Goal: Task Accomplishment & Management: Manage account settings

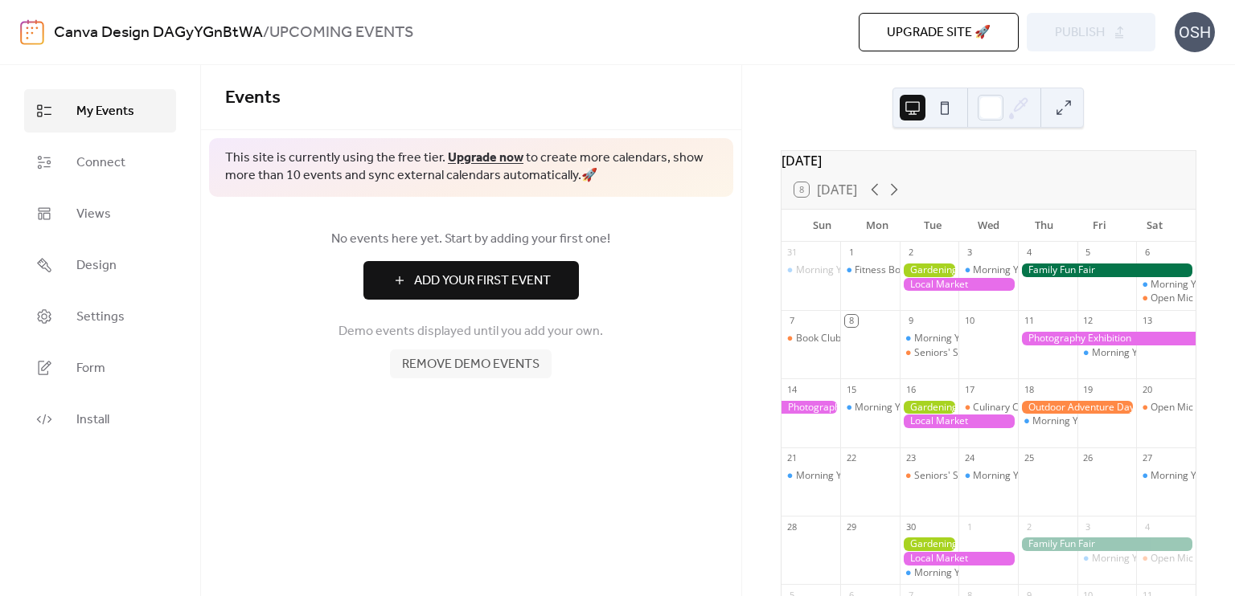
click at [530, 284] on span "Add Your First Event" at bounding box center [482, 281] width 137 height 19
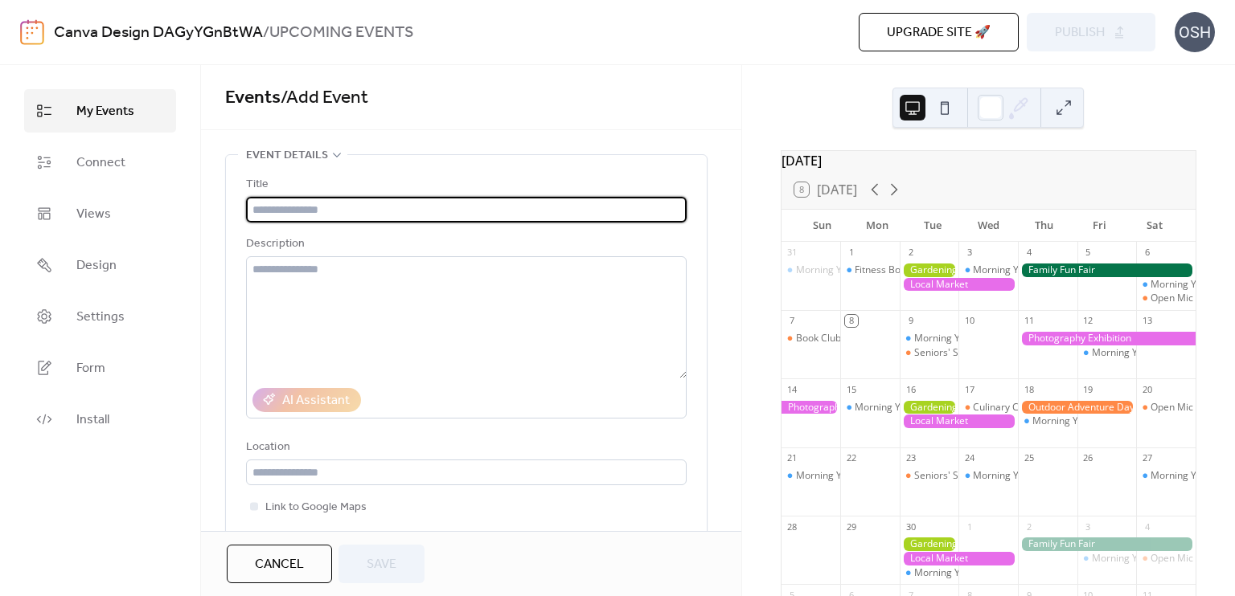
click at [432, 210] on input "text" at bounding box center [466, 210] width 440 height 26
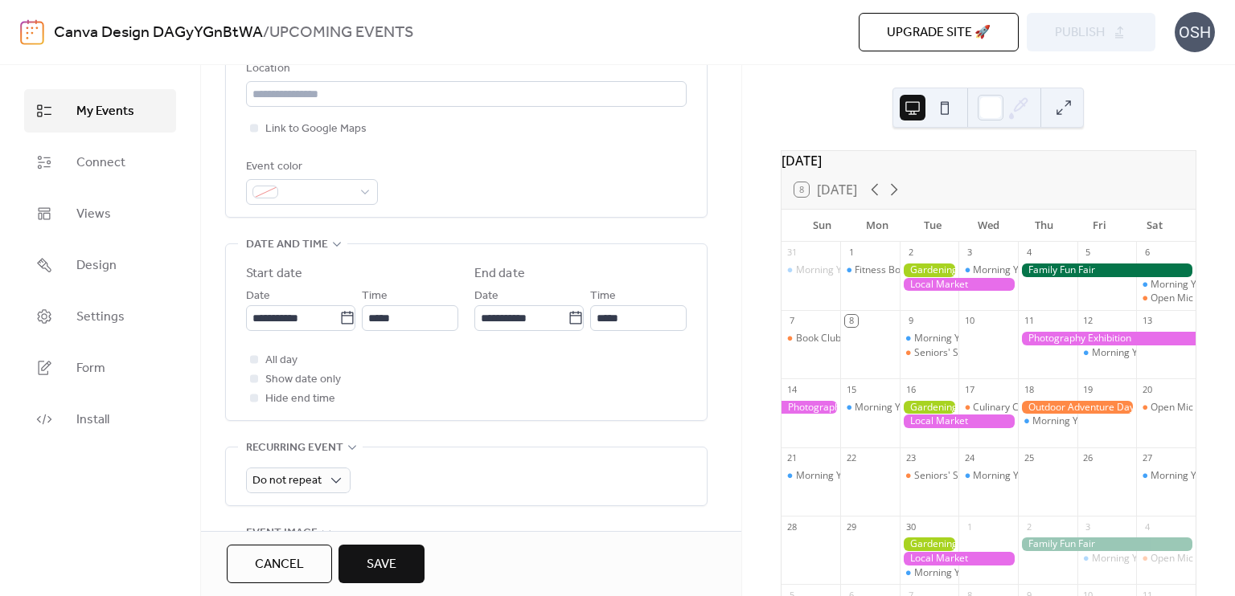
scroll to position [402, 0]
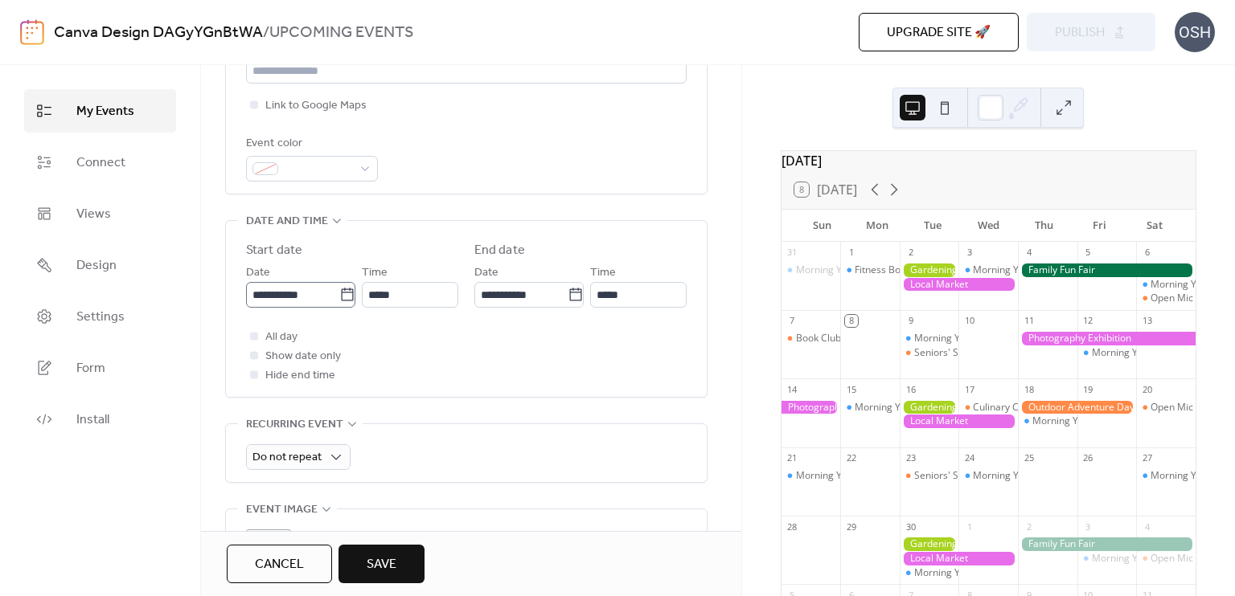
type input "**********"
click at [262, 297] on input "**********" at bounding box center [292, 295] width 93 height 26
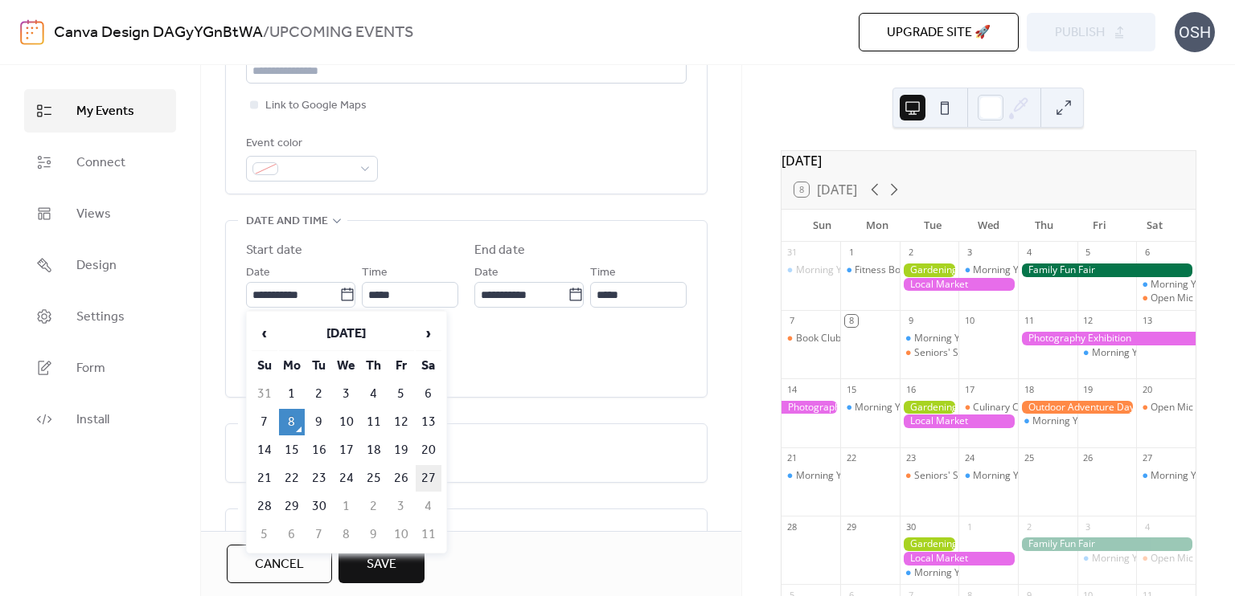
click at [424, 471] on td "27" at bounding box center [429, 478] width 26 height 27
type input "**********"
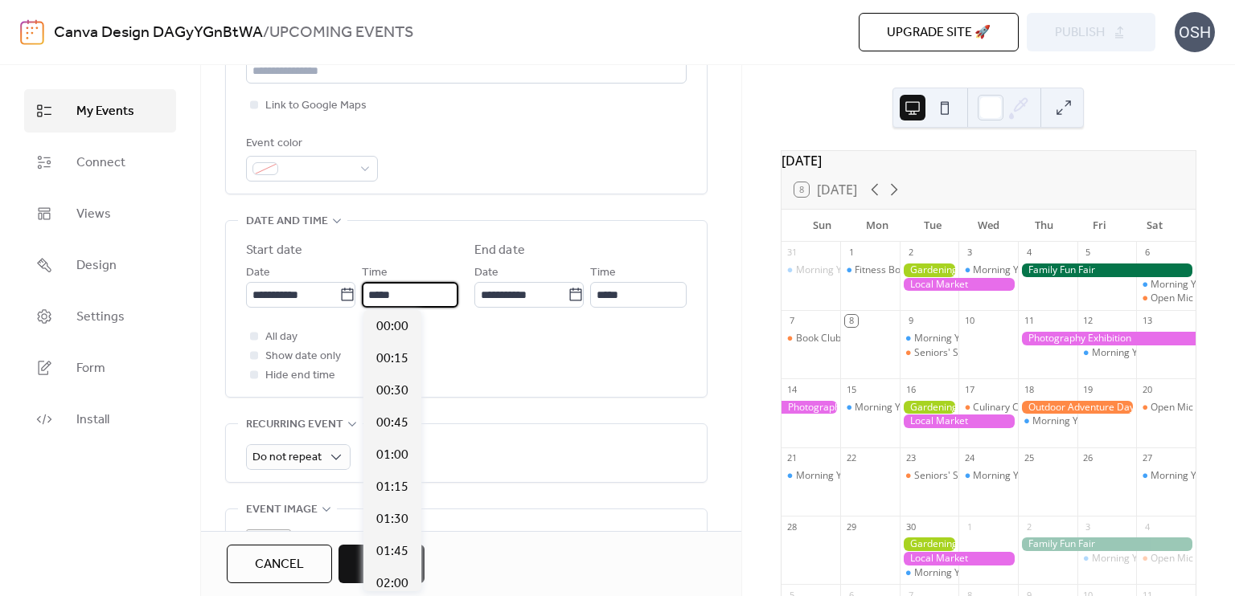
click at [424, 293] on input "*****" at bounding box center [410, 295] width 96 height 26
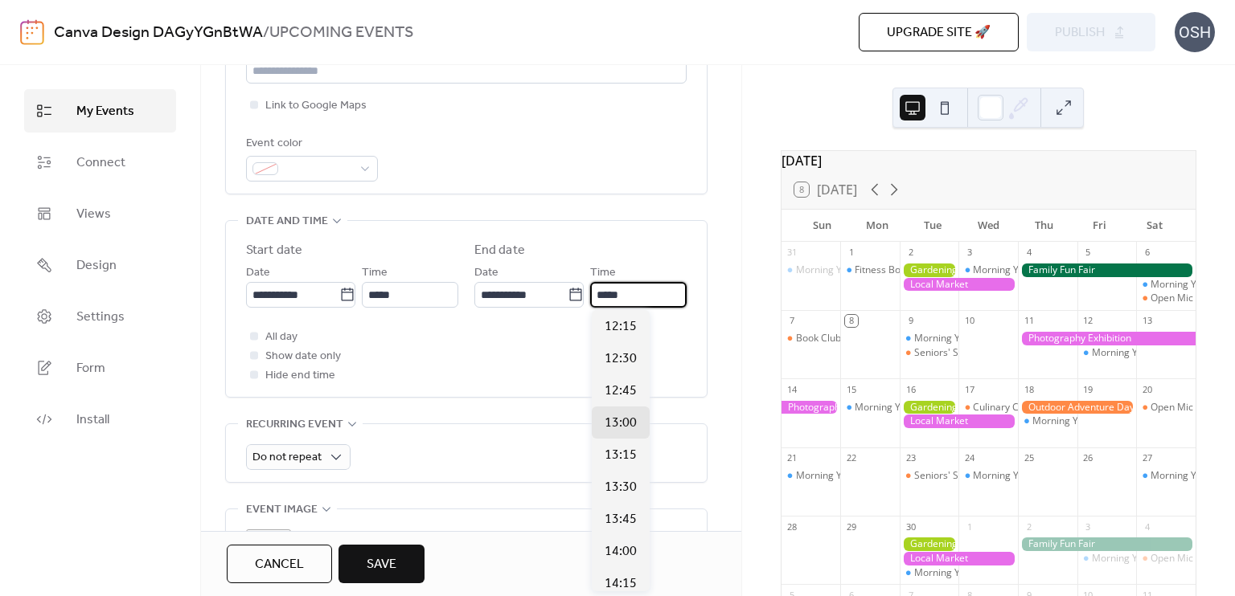
click at [635, 295] on input "*****" at bounding box center [638, 295] width 96 height 26
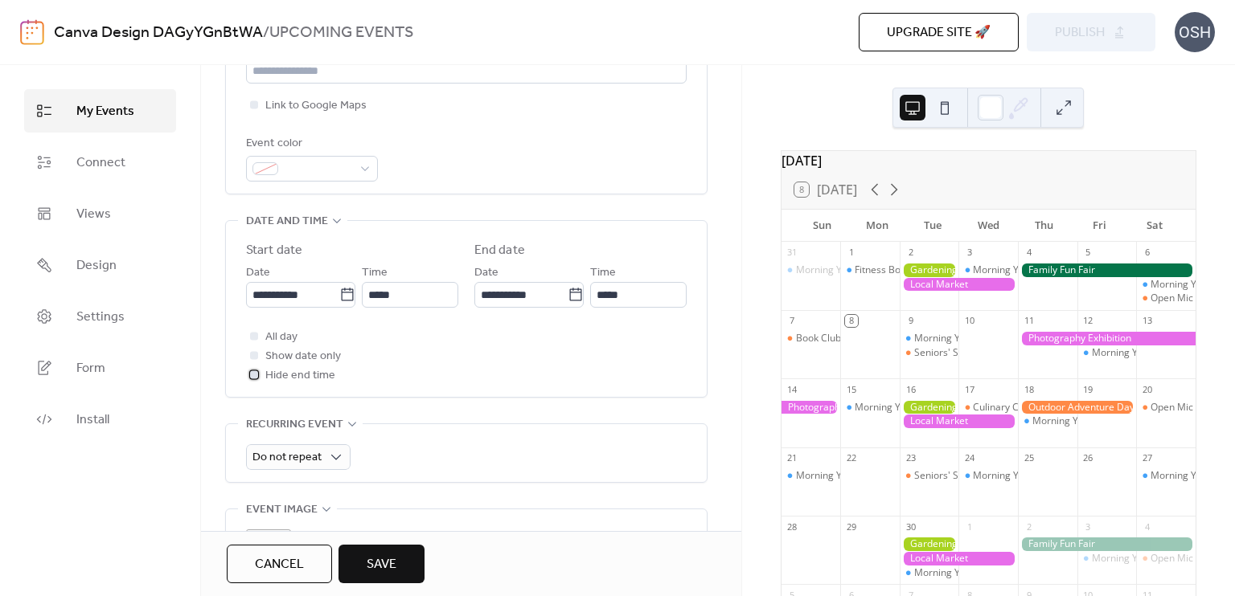
click at [252, 375] on div at bounding box center [254, 375] width 8 height 8
click at [610, 294] on input "*****" at bounding box center [638, 295] width 96 height 26
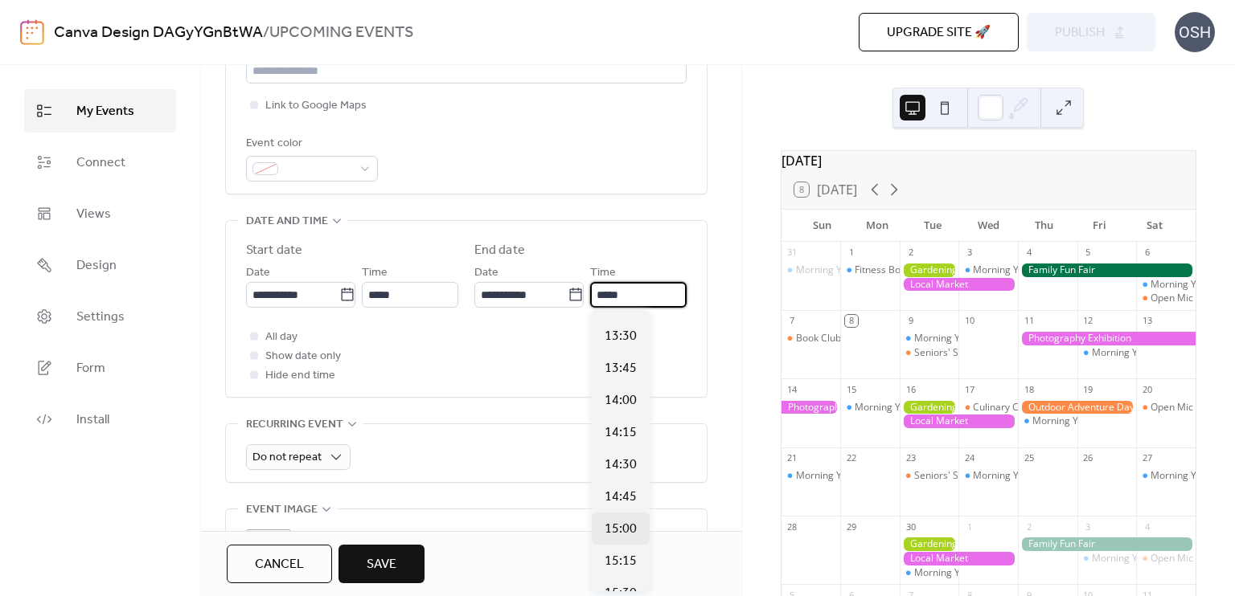
scroll to position [161, 0]
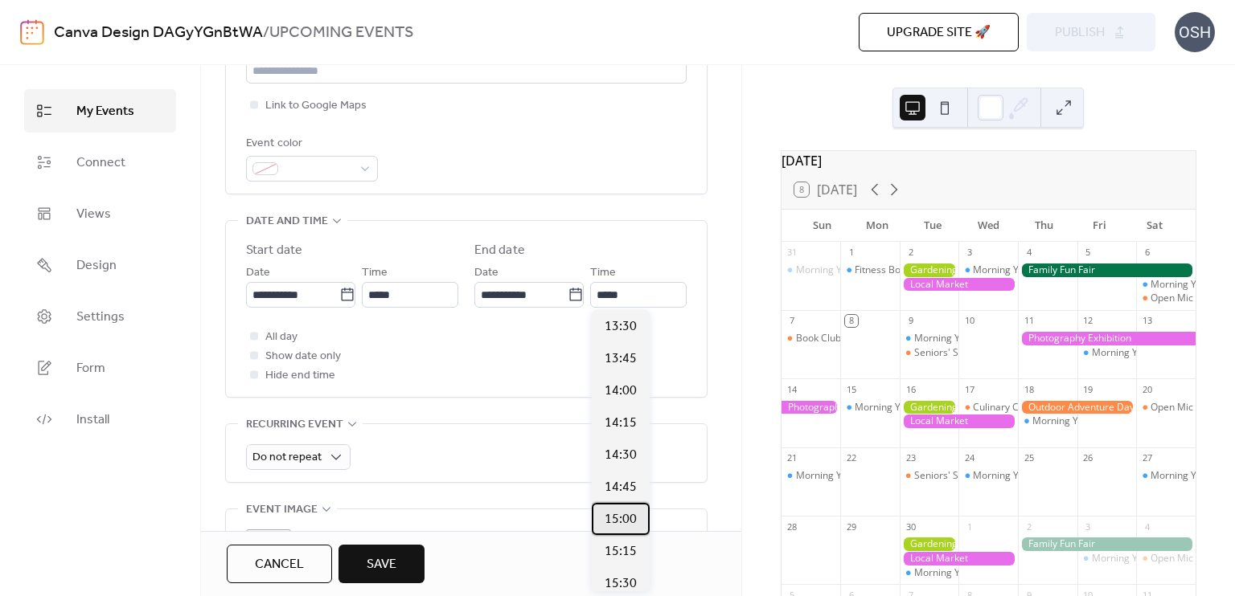
click at [624, 517] on span "15:00" at bounding box center [620, 519] width 32 height 19
type input "*****"
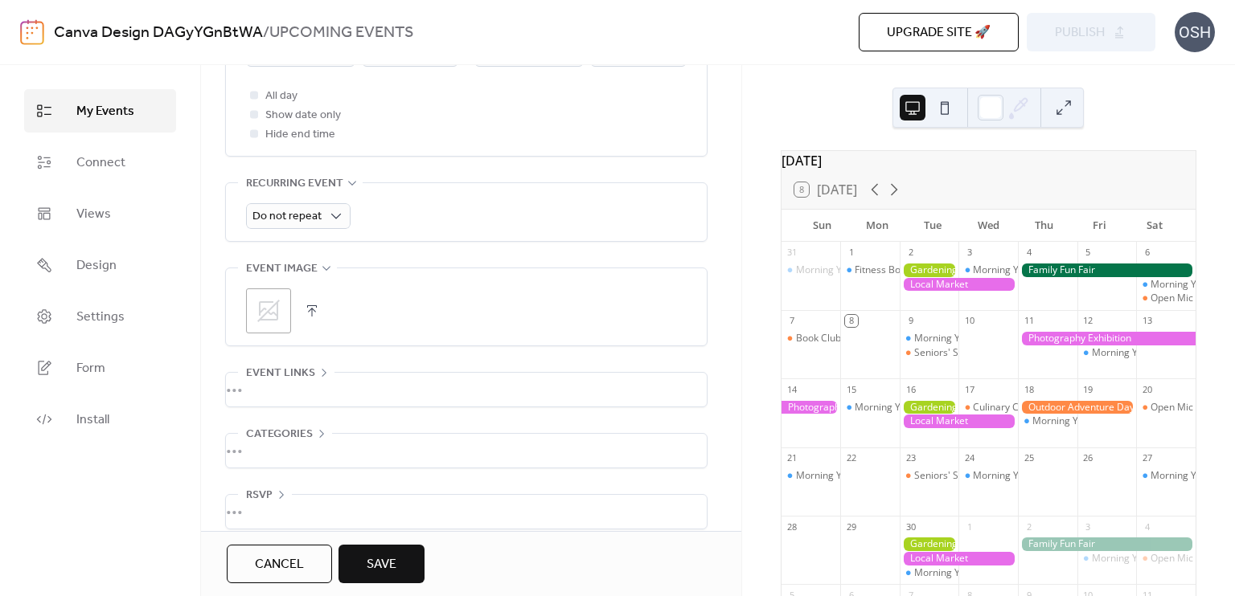
scroll to position [659, 0]
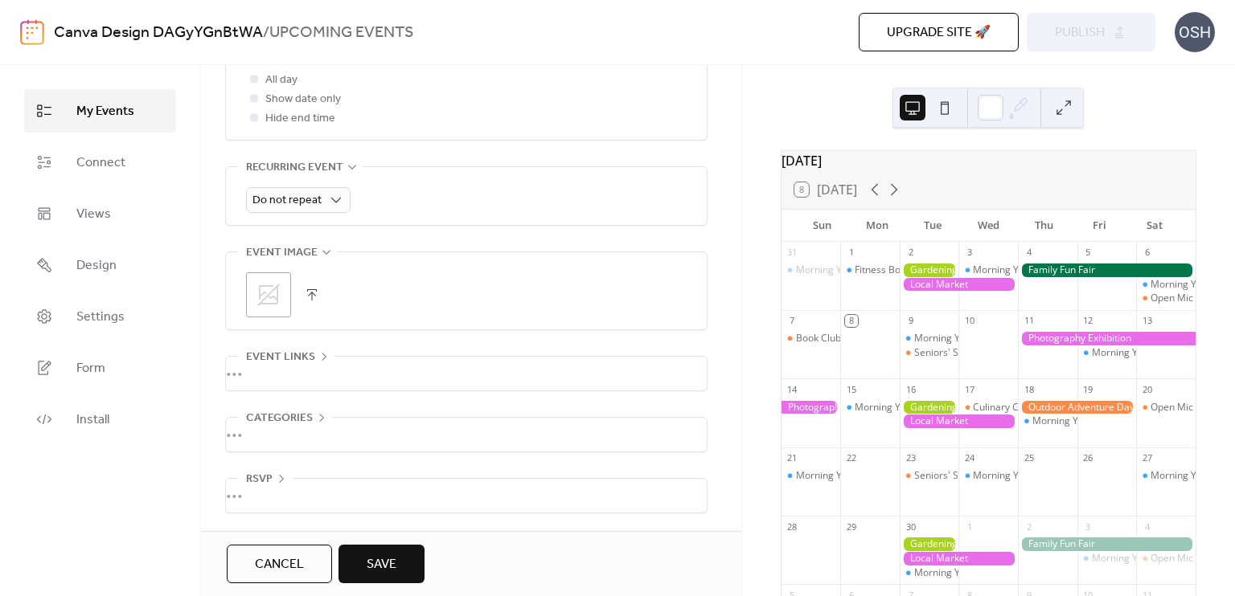
click at [258, 369] on div "•••" at bounding box center [466, 374] width 481 height 34
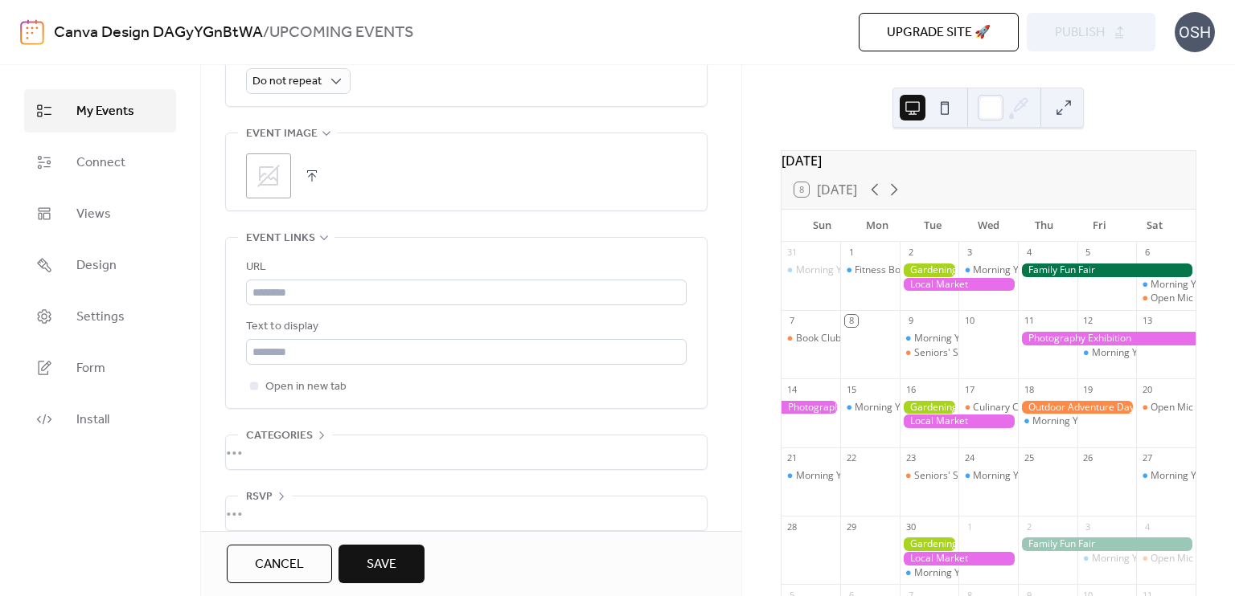
scroll to position [795, 0]
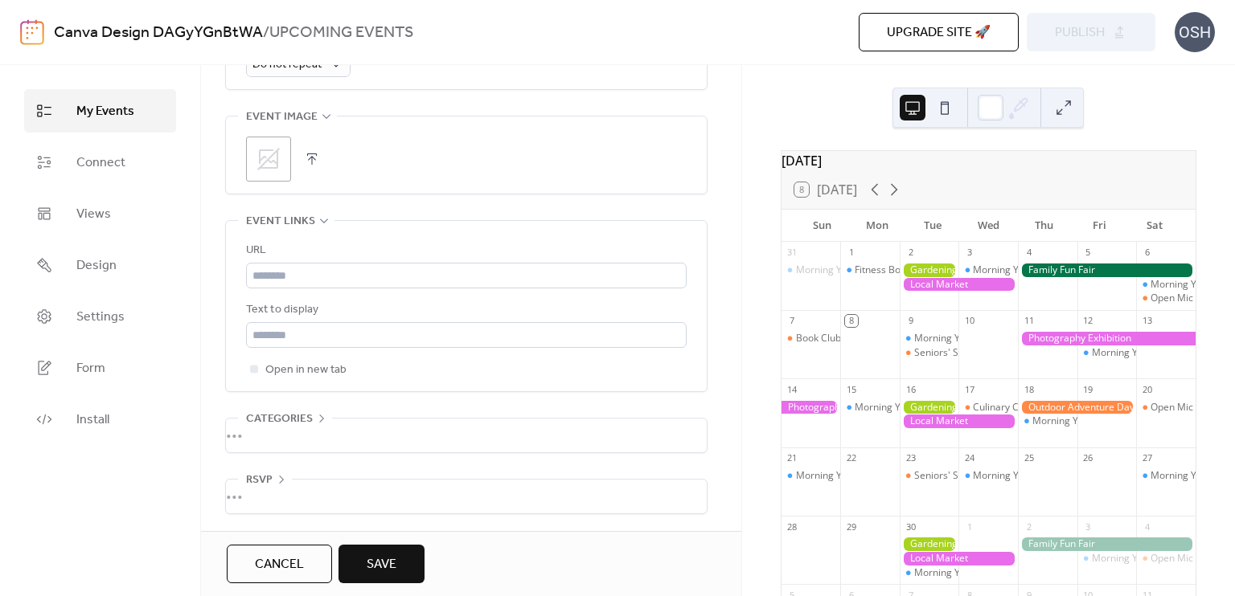
click at [260, 432] on div "•••" at bounding box center [466, 436] width 481 height 34
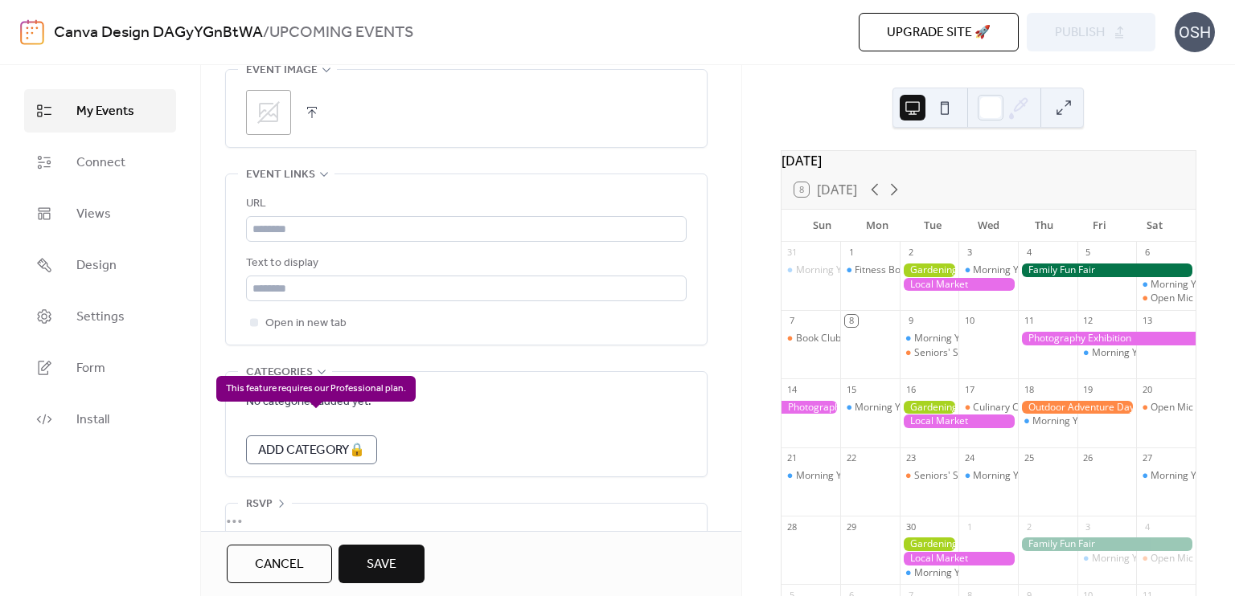
scroll to position [866, 0]
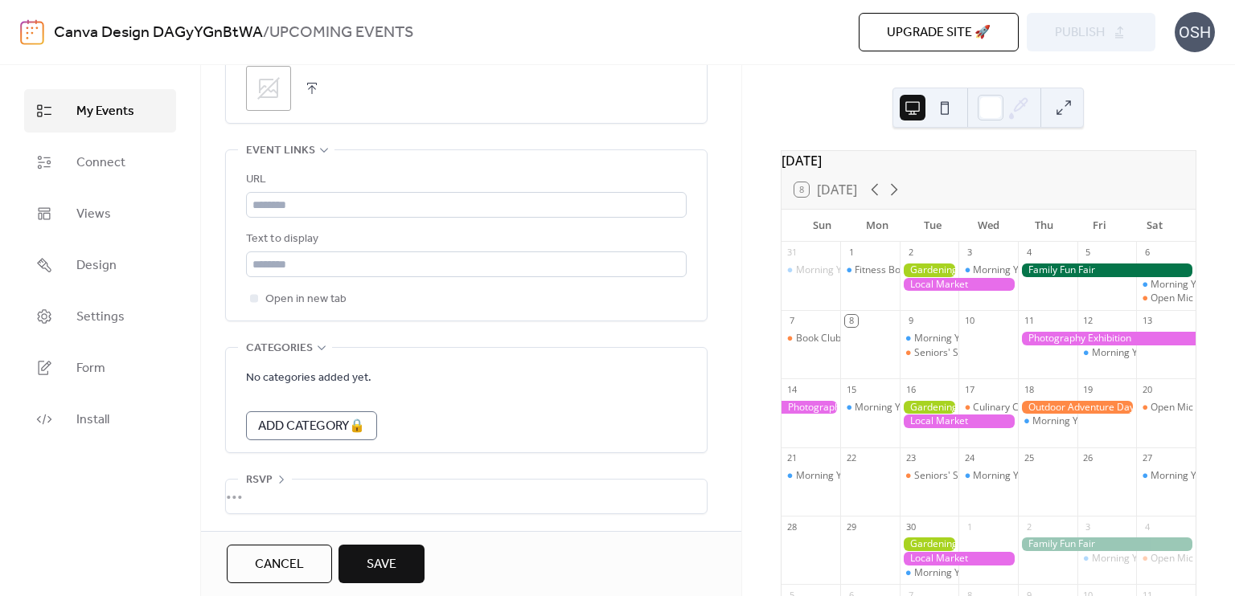
click at [250, 490] on div "•••" at bounding box center [466, 497] width 481 height 34
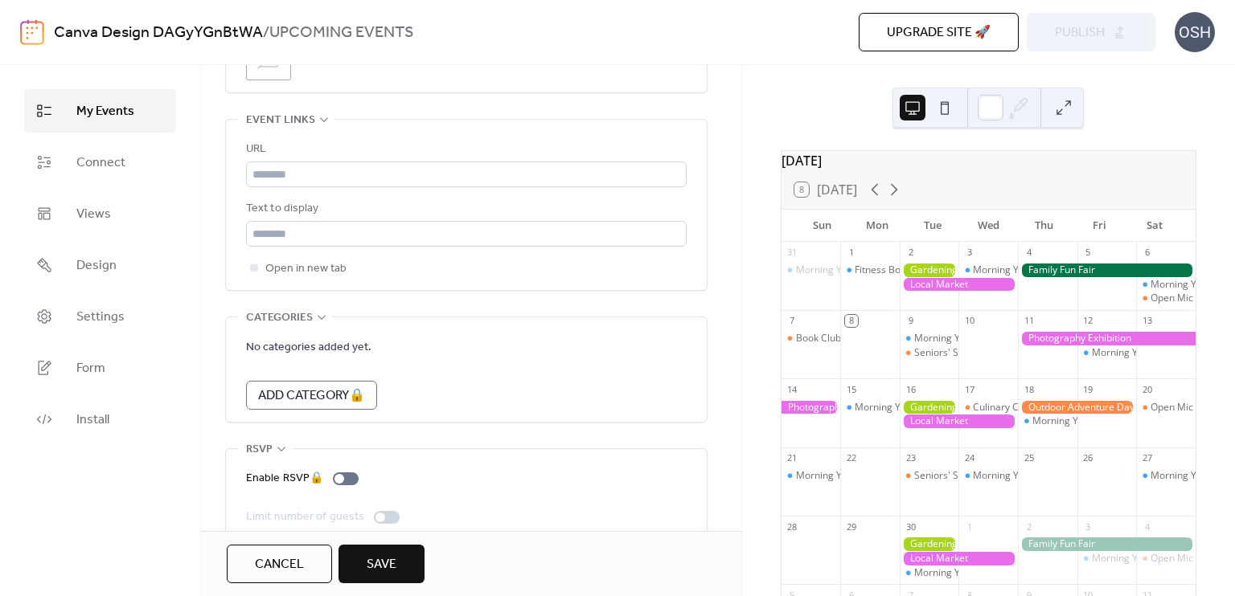
scroll to position [922, 0]
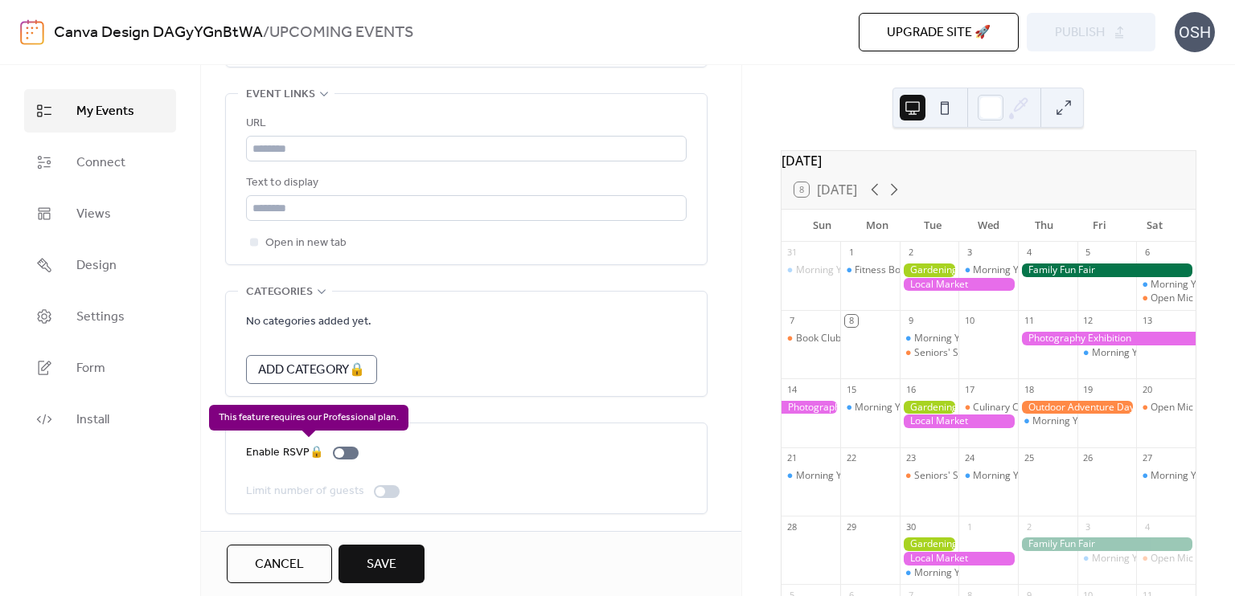
click at [339, 450] on div "Enable RSVP 🔒" at bounding box center [305, 453] width 119 height 19
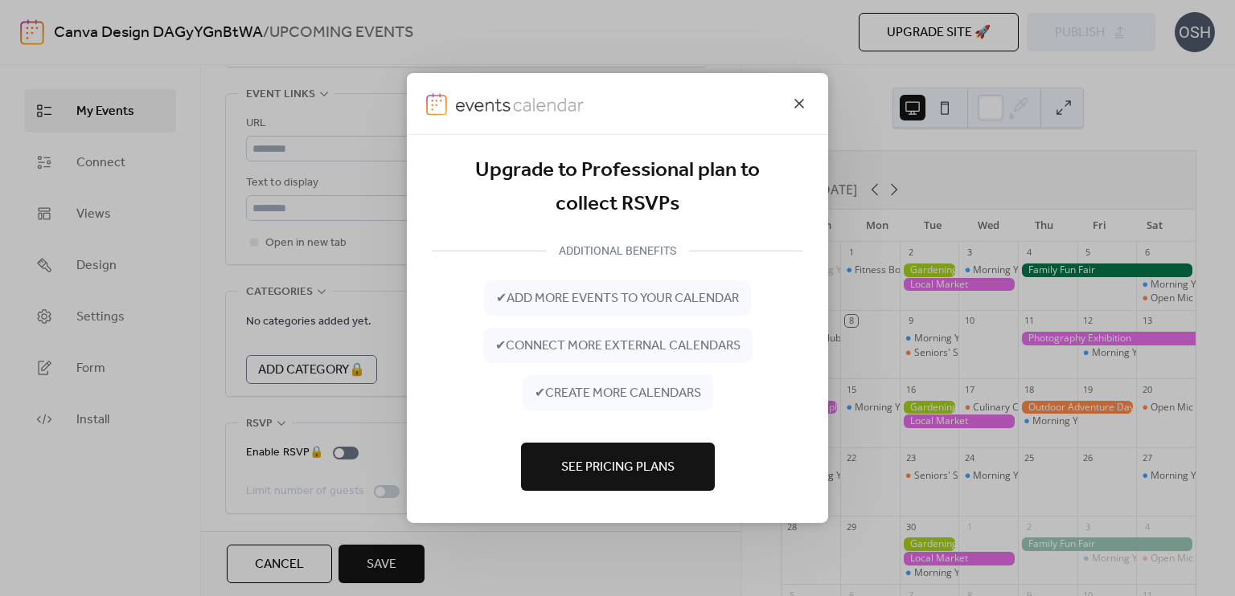
click at [797, 101] on icon at bounding box center [799, 104] width 10 height 10
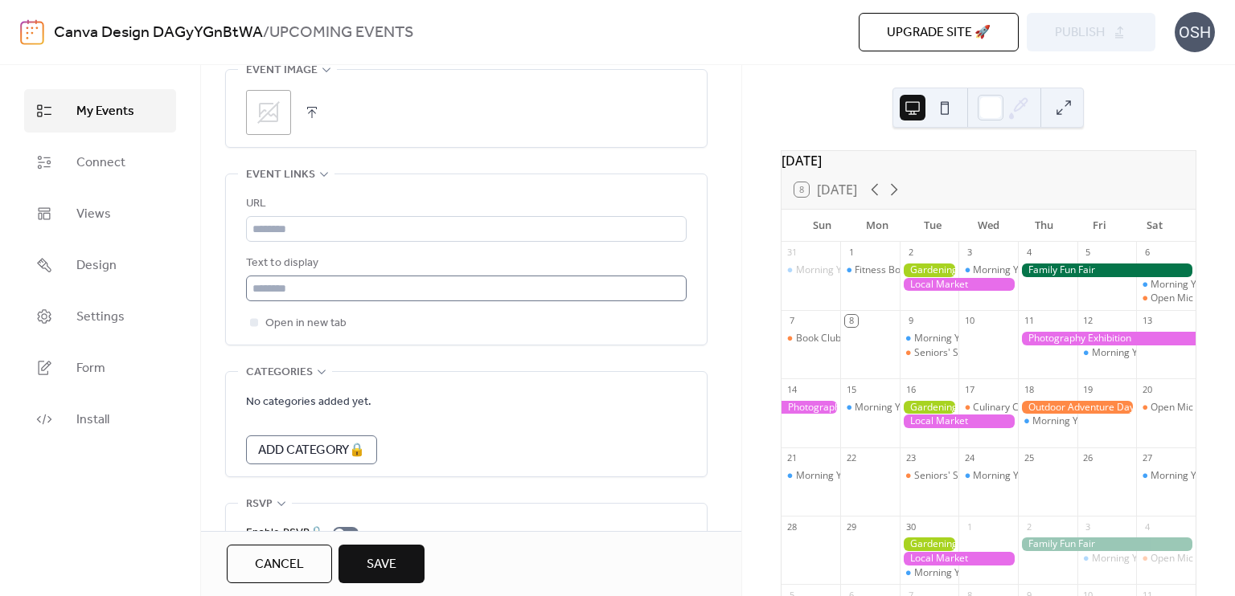
scroll to position [761, 0]
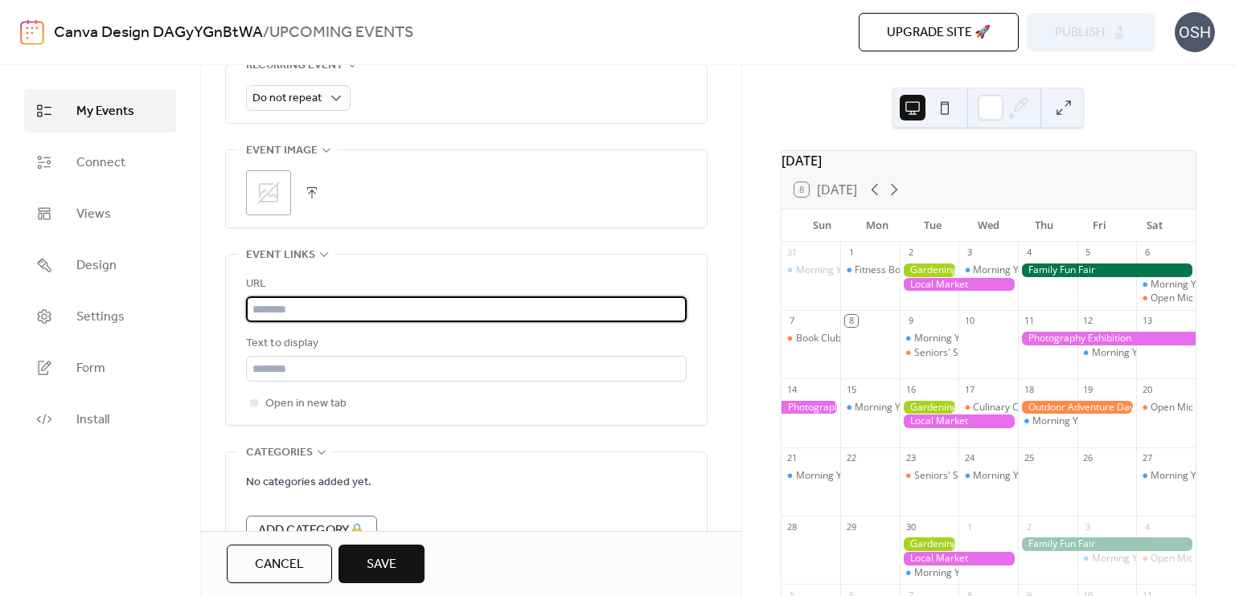
click at [354, 305] on input "text" at bounding box center [466, 310] width 440 height 26
click at [356, 309] on input "text" at bounding box center [466, 310] width 440 height 26
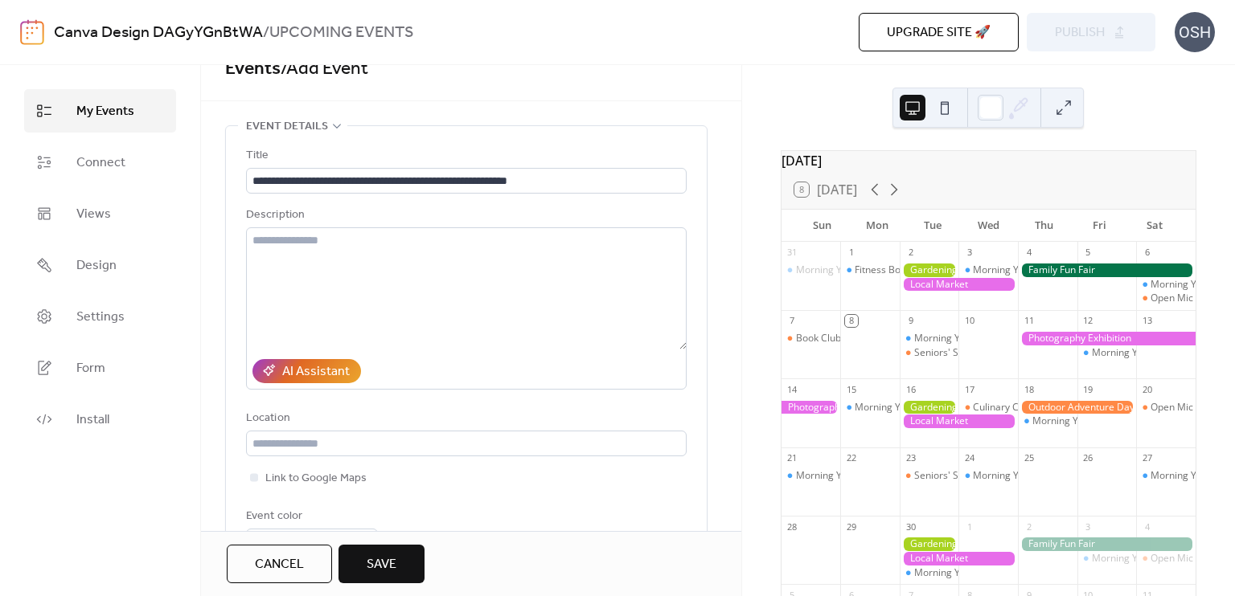
scroll to position [0, 0]
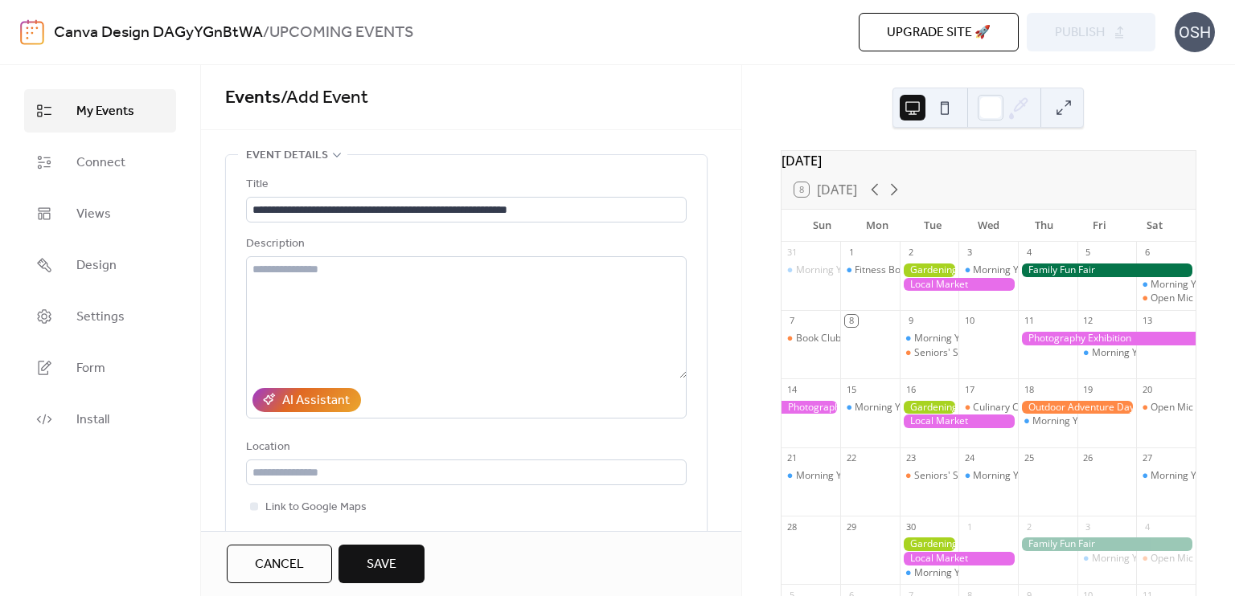
click at [293, 563] on span "Cancel" at bounding box center [279, 564] width 49 height 19
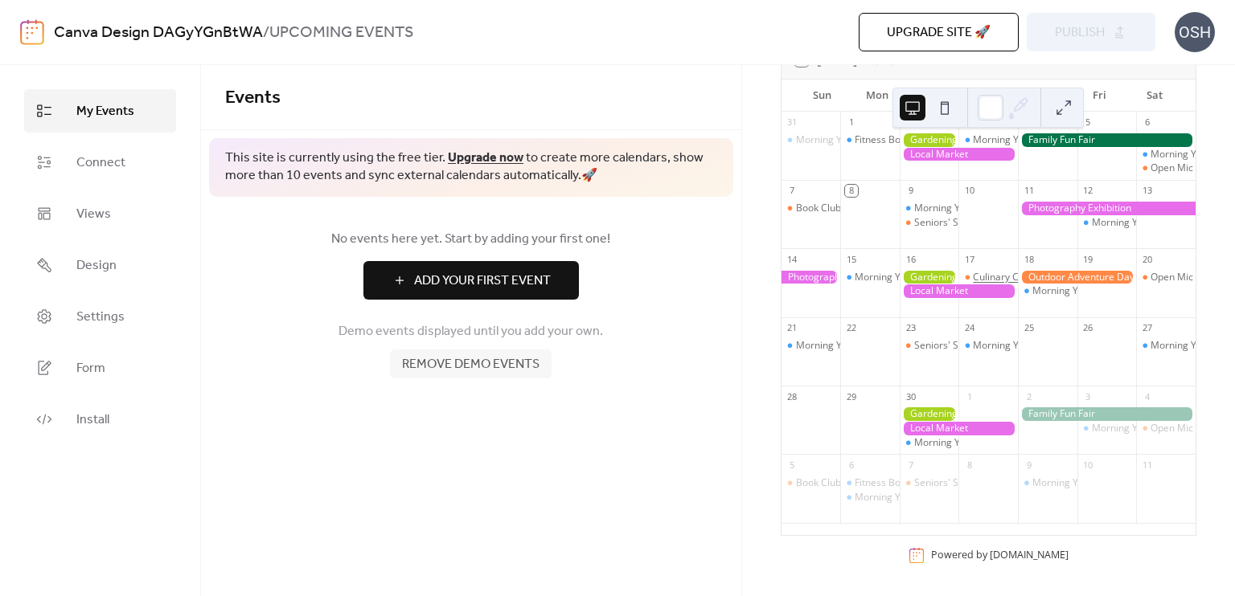
scroll to position [141, 0]
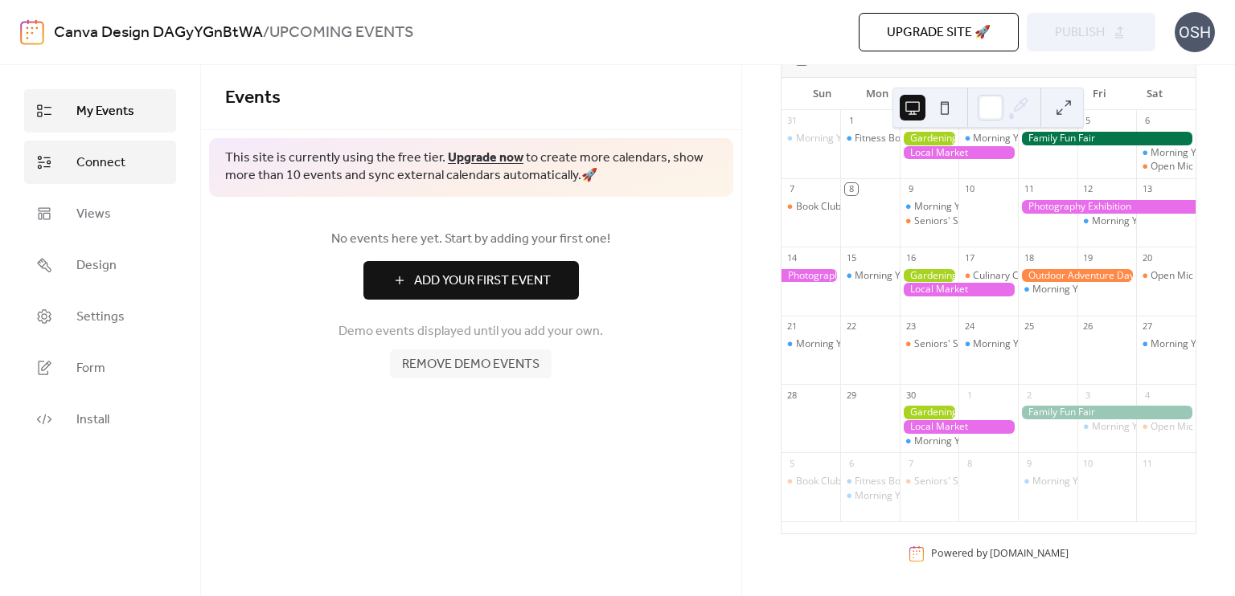
click at [48, 160] on icon at bounding box center [44, 162] width 13 height 13
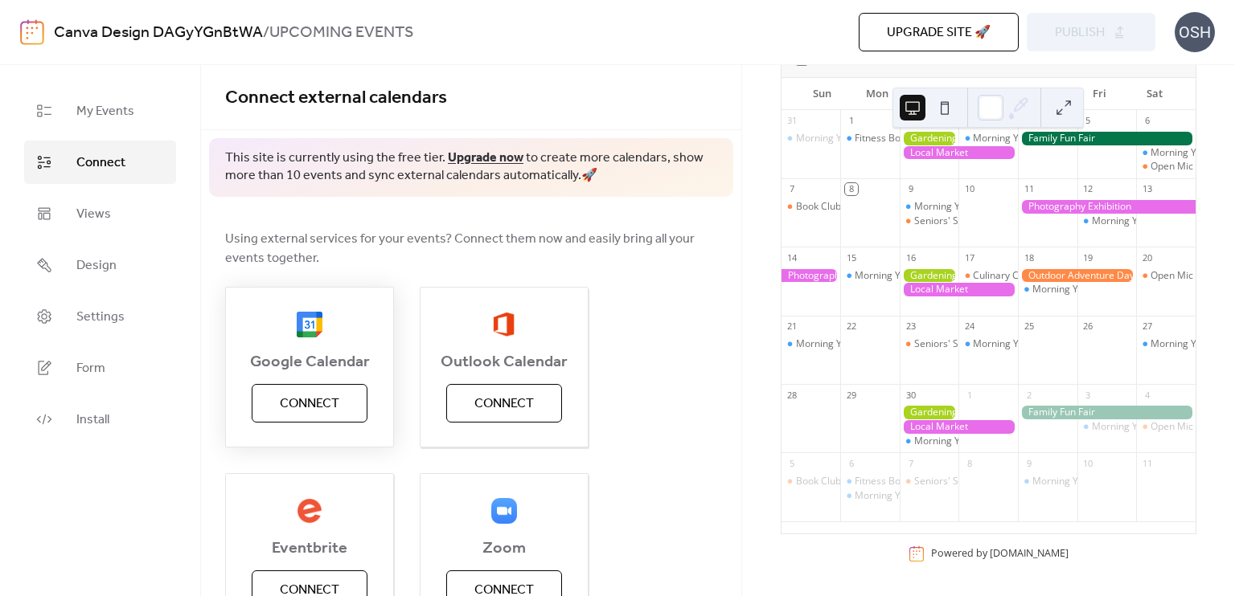
click at [346, 409] on button "Connect" at bounding box center [310, 403] width 116 height 39
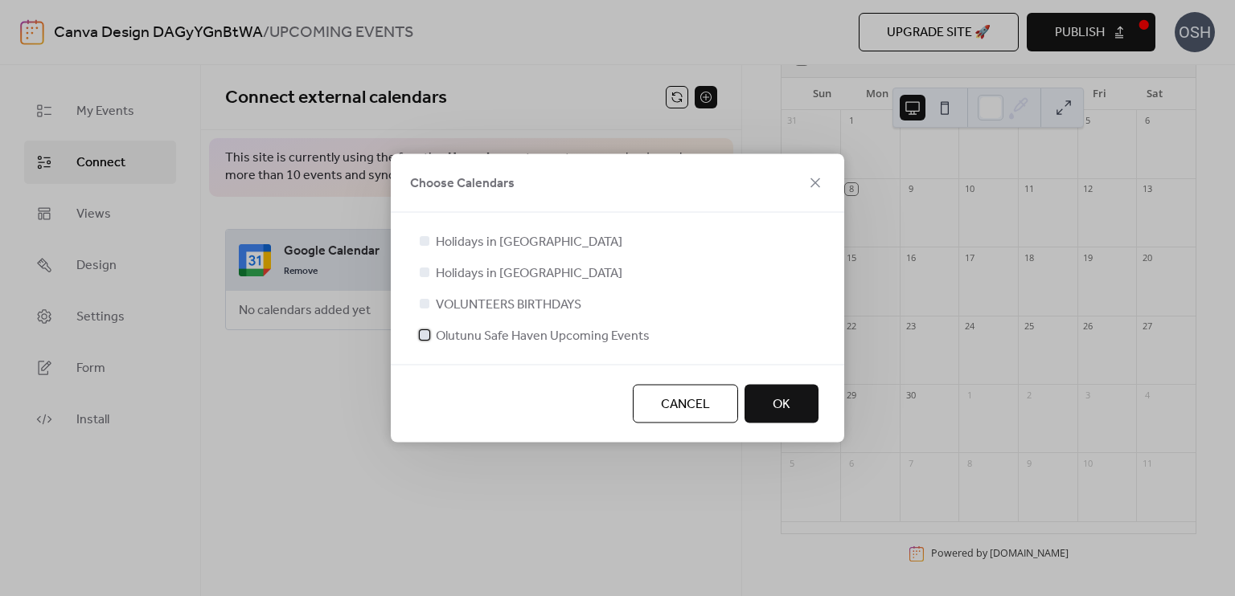
click at [421, 337] on div at bounding box center [425, 335] width 10 height 10
click at [794, 403] on button "OK" at bounding box center [781, 404] width 74 height 39
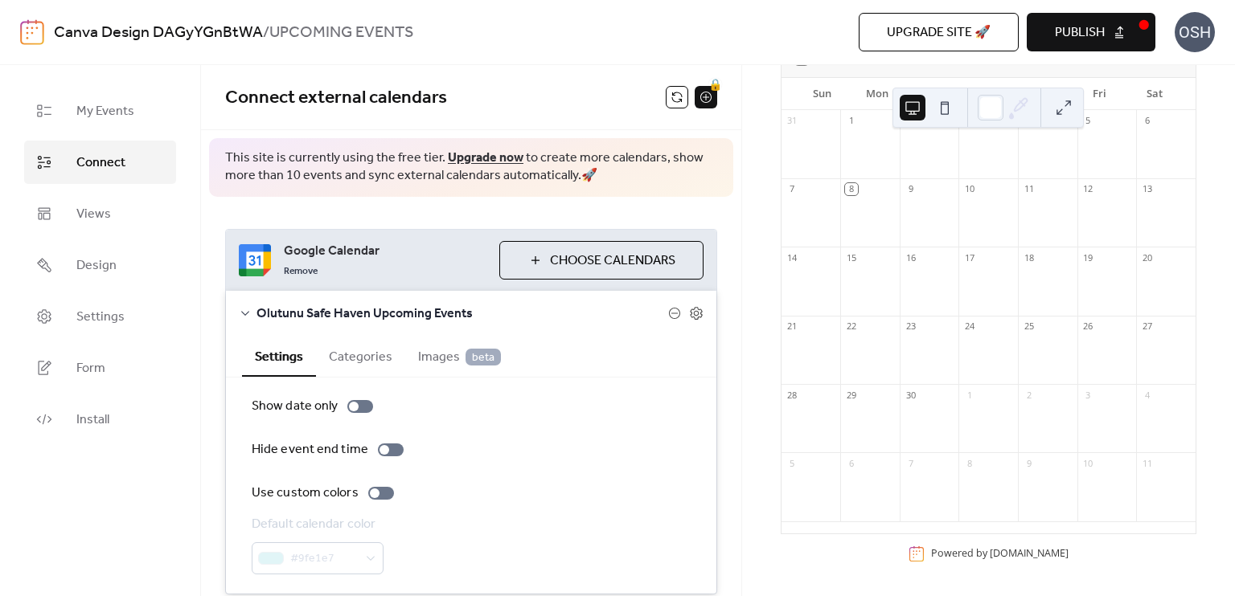
scroll to position [61, 0]
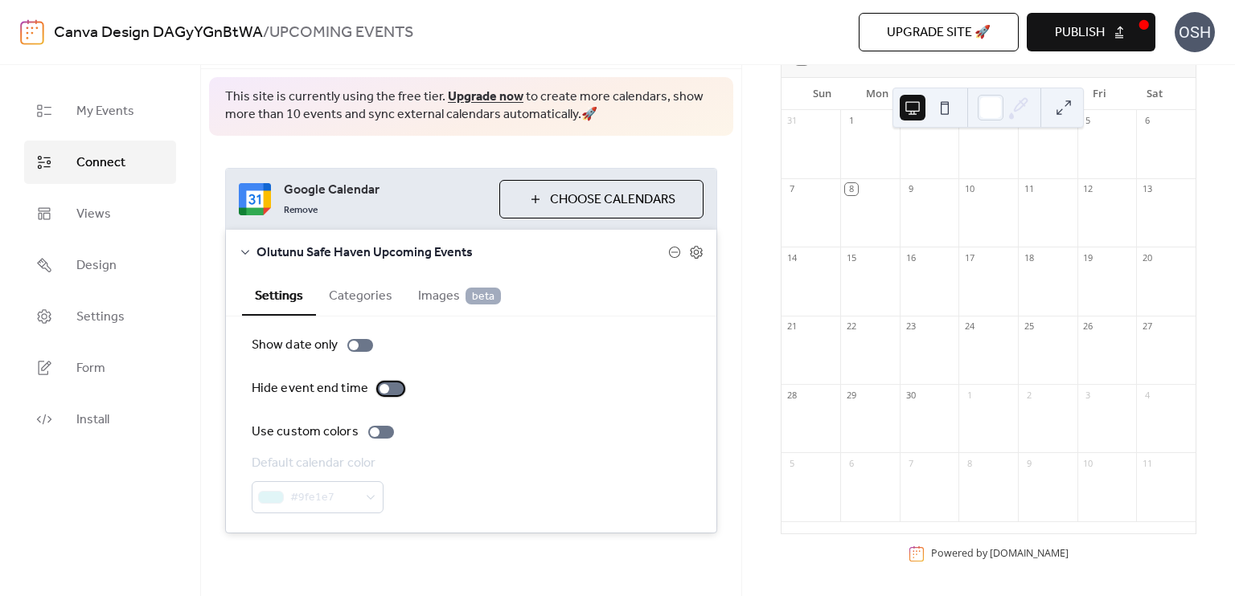
click at [382, 386] on div at bounding box center [384, 389] width 10 height 10
click at [58, 207] on link "Views" at bounding box center [100, 213] width 152 height 43
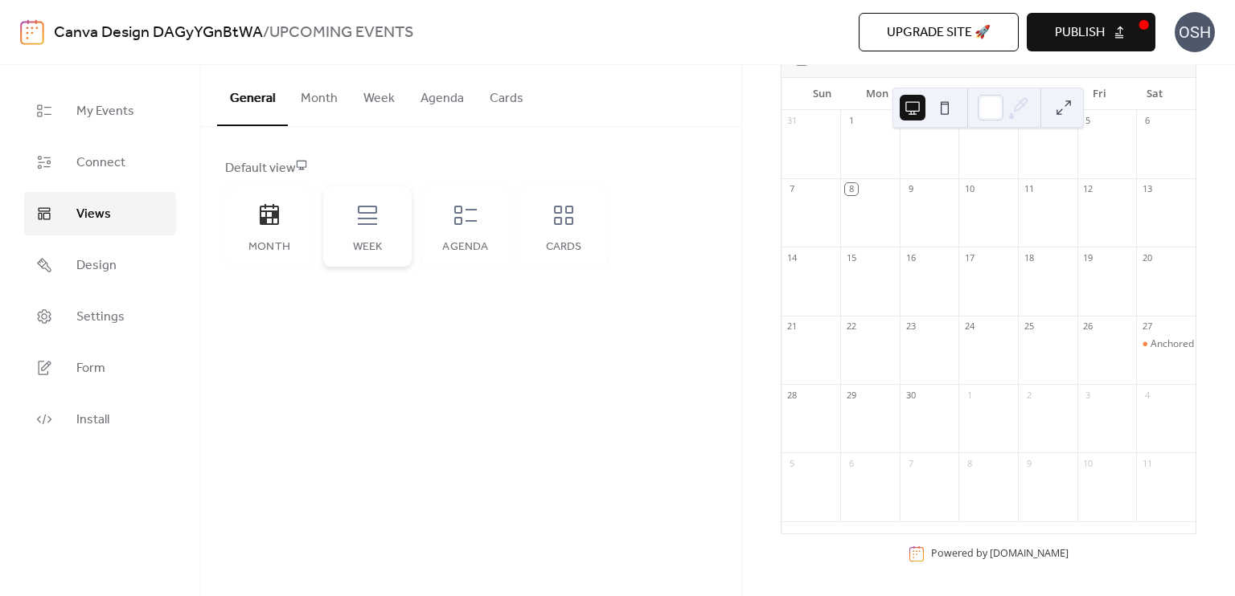
click at [383, 239] on div "Week" at bounding box center [367, 226] width 88 height 80
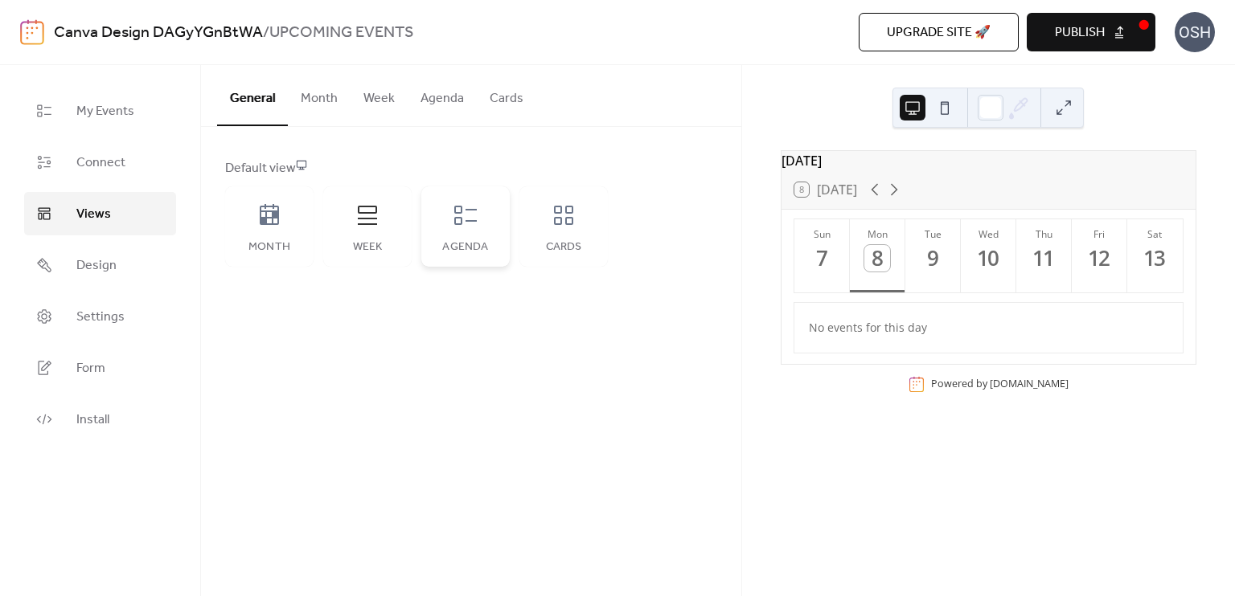
click at [466, 238] on div "Agenda" at bounding box center [465, 226] width 88 height 80
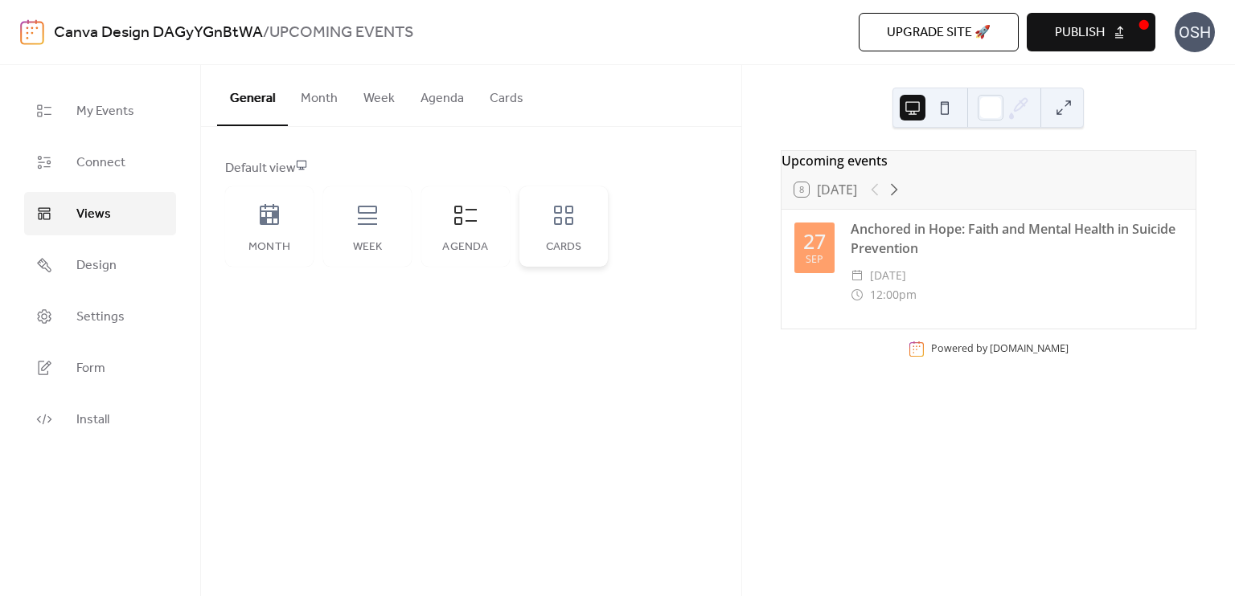
click at [561, 242] on div "Cards" at bounding box center [563, 247] width 56 height 13
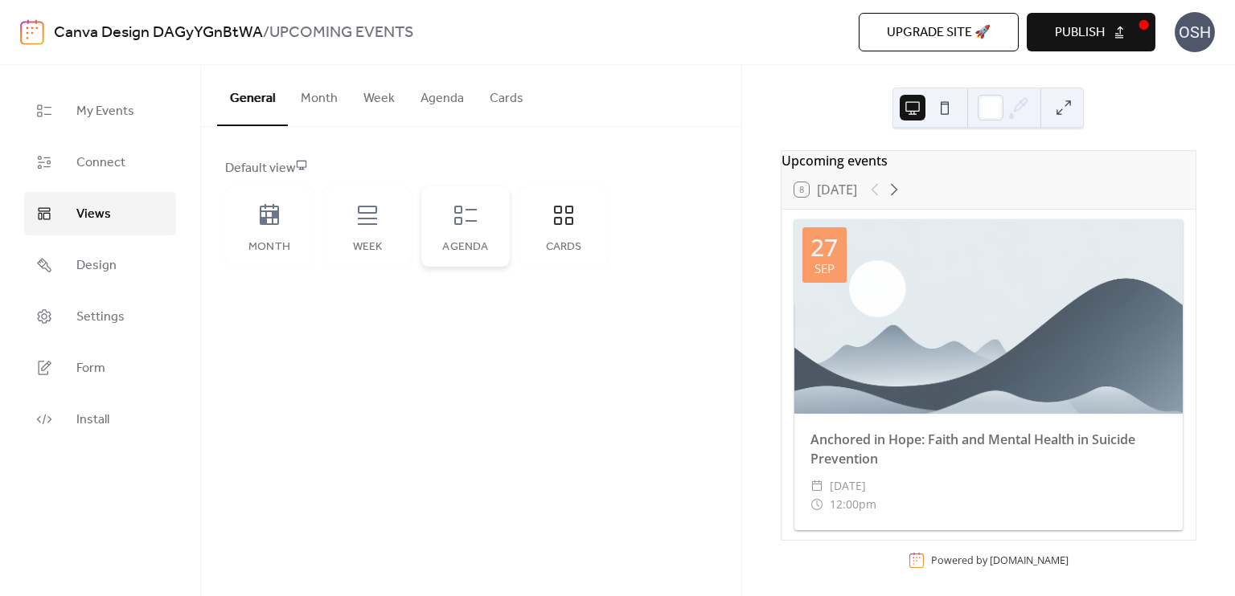
click at [448, 233] on div "Agenda" at bounding box center [465, 226] width 88 height 80
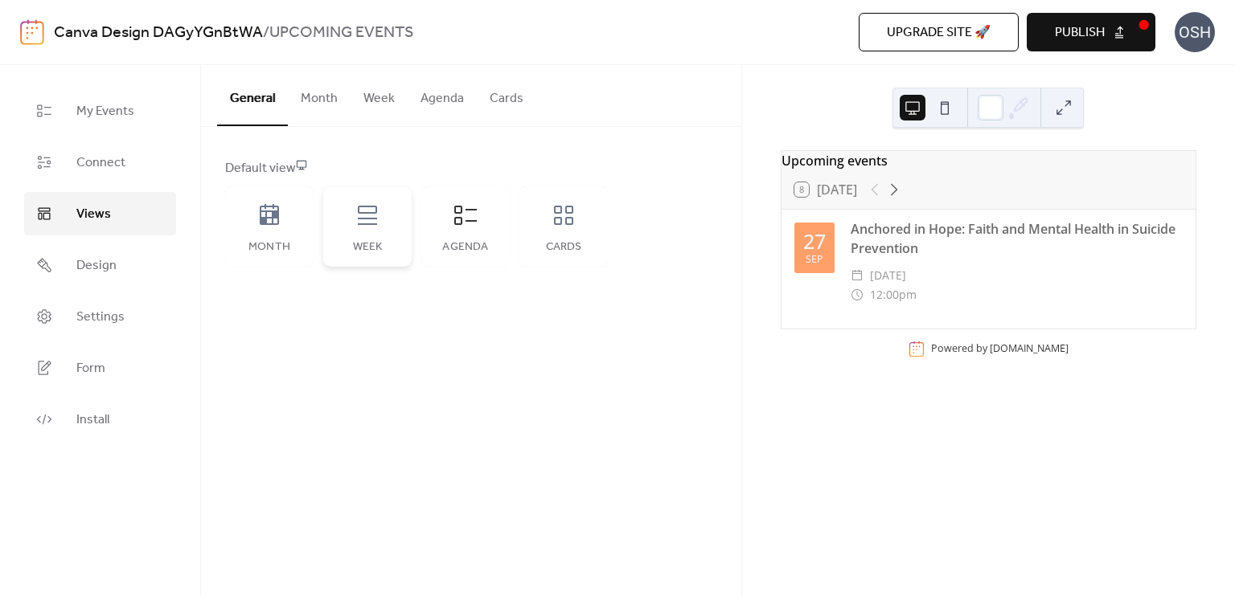
click at [358, 221] on icon at bounding box center [367, 216] width 26 height 26
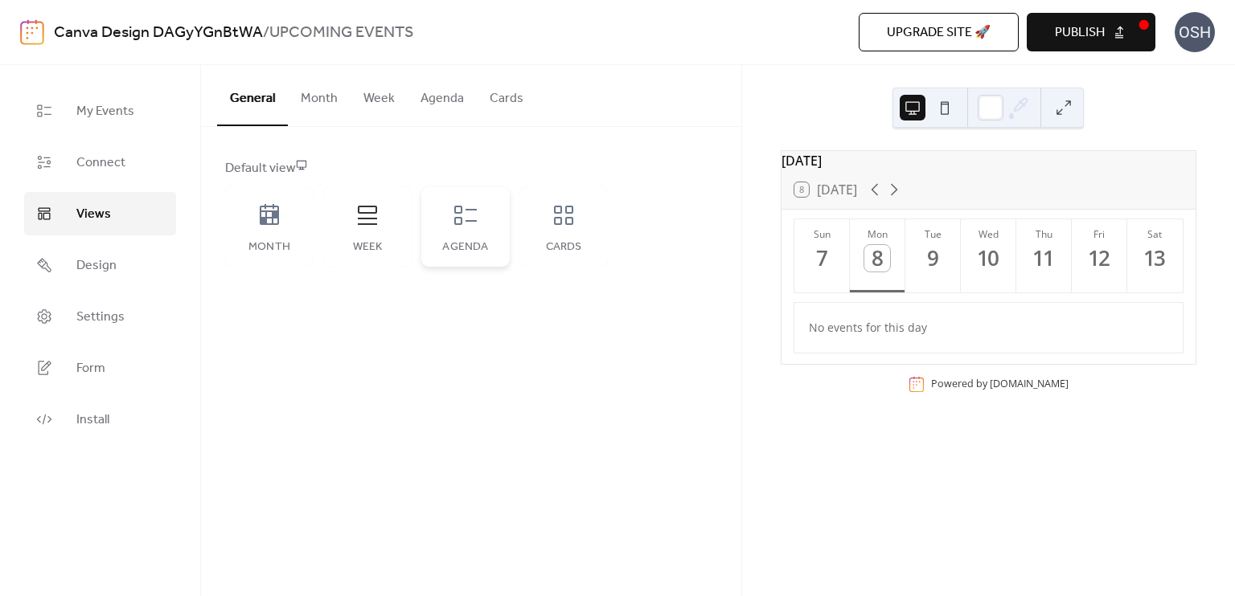
click at [463, 229] on div "Agenda" at bounding box center [465, 226] width 88 height 80
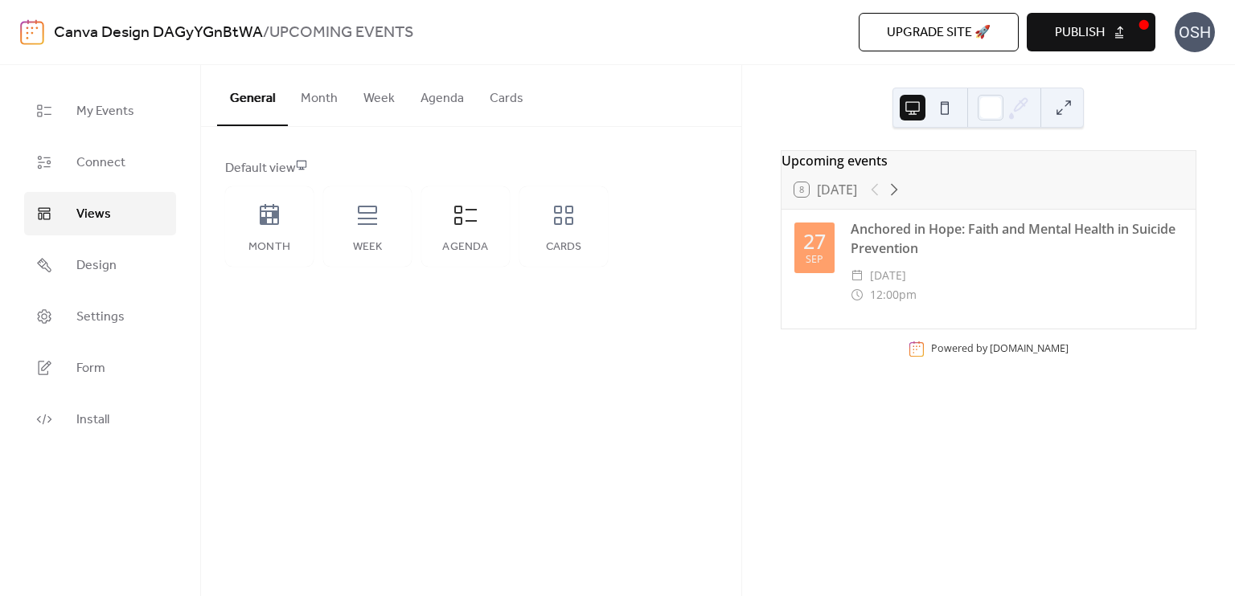
click at [1120, 33] on button "Publish" at bounding box center [1090, 32] width 129 height 39
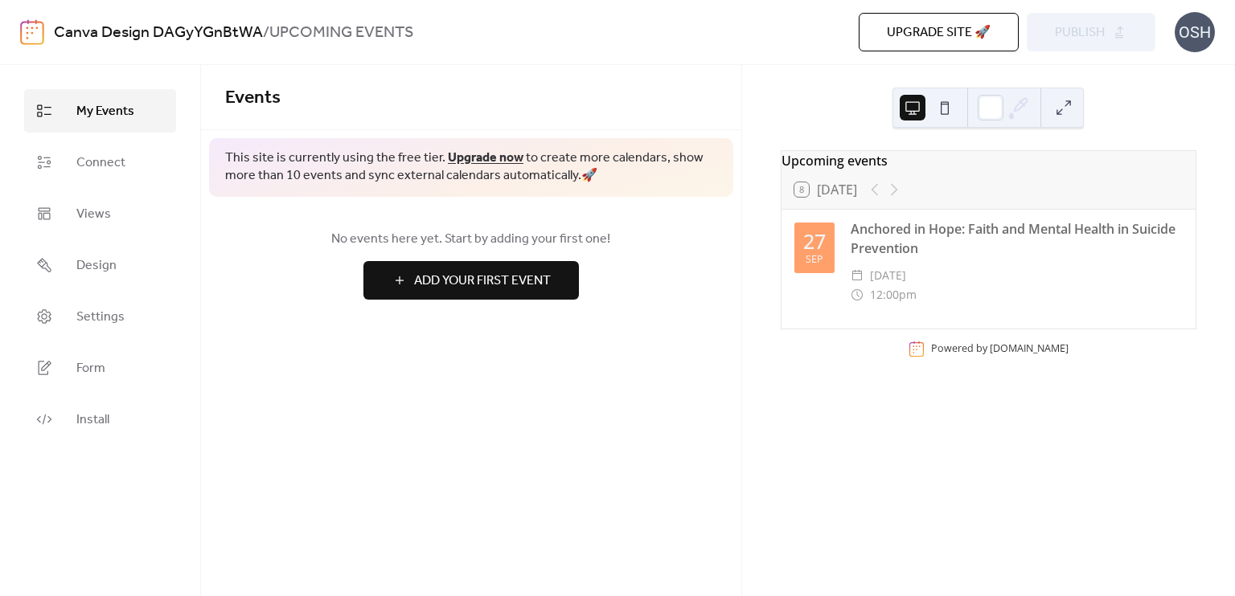
click at [1200, 37] on div "OSH" at bounding box center [1194, 32] width 40 height 40
click at [1181, 64] on span "Account" at bounding box center [1162, 72] width 47 height 19
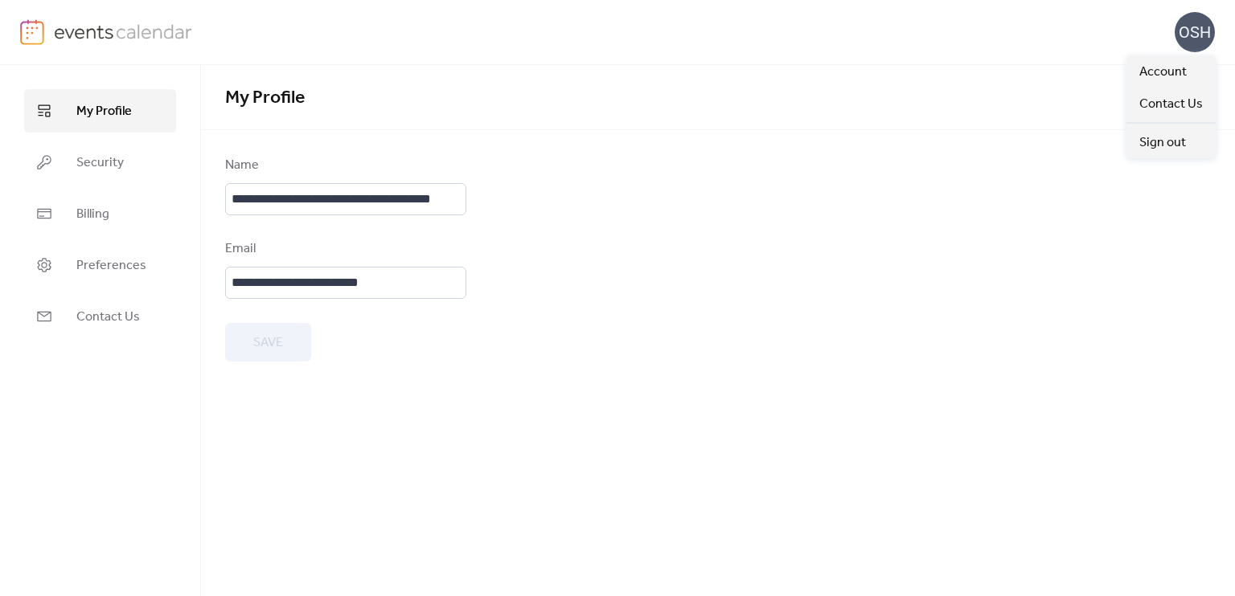
click at [1203, 33] on div "OSH" at bounding box center [1194, 32] width 40 height 40
click at [54, 39] on img at bounding box center [123, 31] width 139 height 24
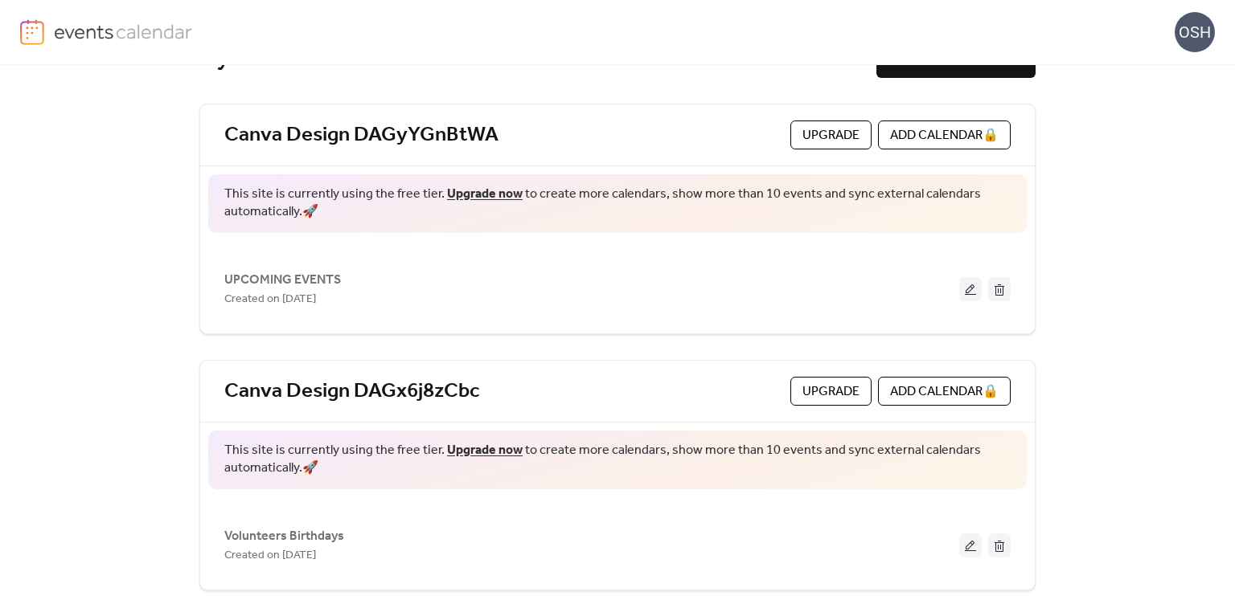
scroll to position [71, 0]
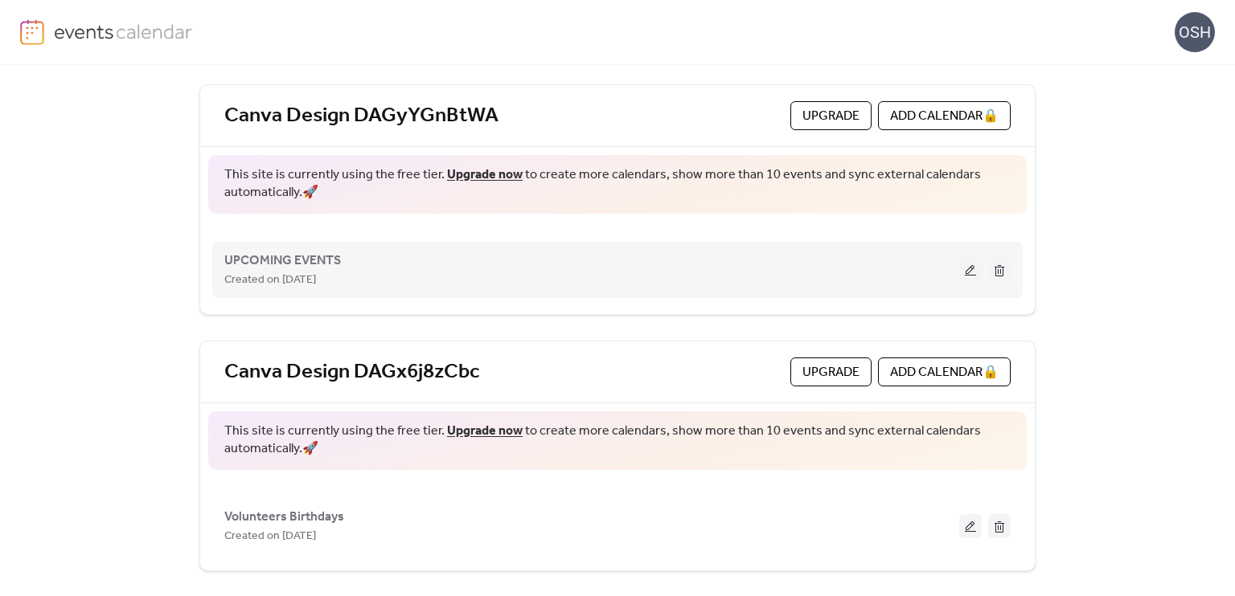
click at [830, 272] on div "Created on [DATE]" at bounding box center [591, 279] width 735 height 19
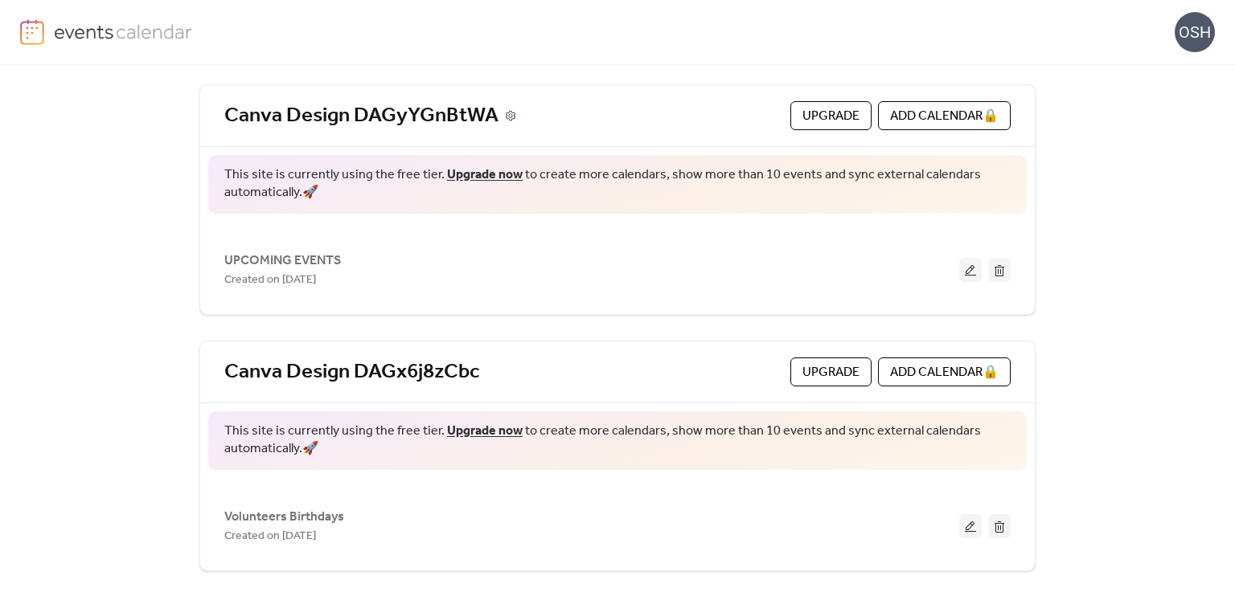
click at [509, 120] on icon at bounding box center [510, 115] width 11 height 11
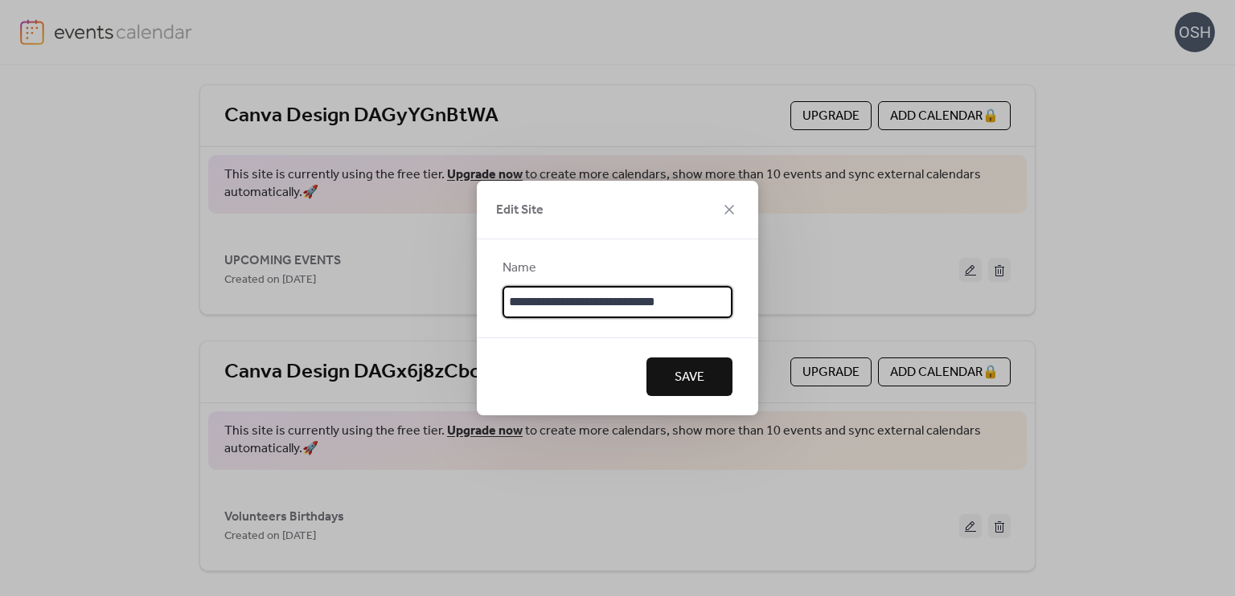
type input "**********"
click at [695, 377] on span "Save" at bounding box center [689, 377] width 30 height 19
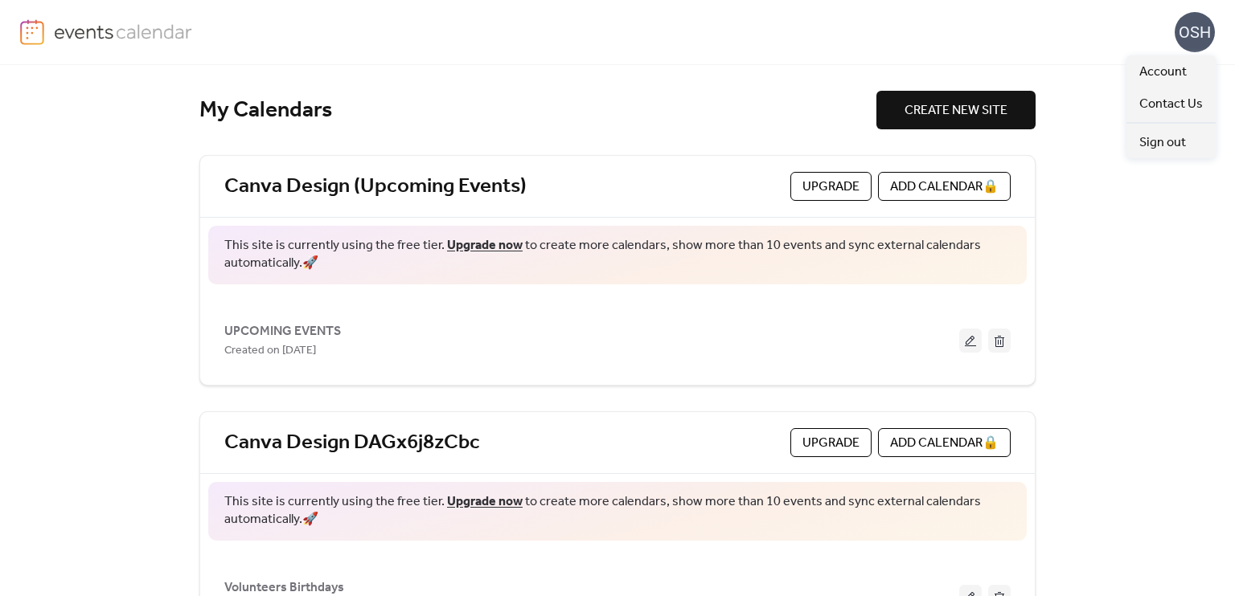
click at [1203, 31] on div "OSH" at bounding box center [1194, 32] width 40 height 40
click at [1177, 66] on span "Account" at bounding box center [1162, 72] width 47 height 19
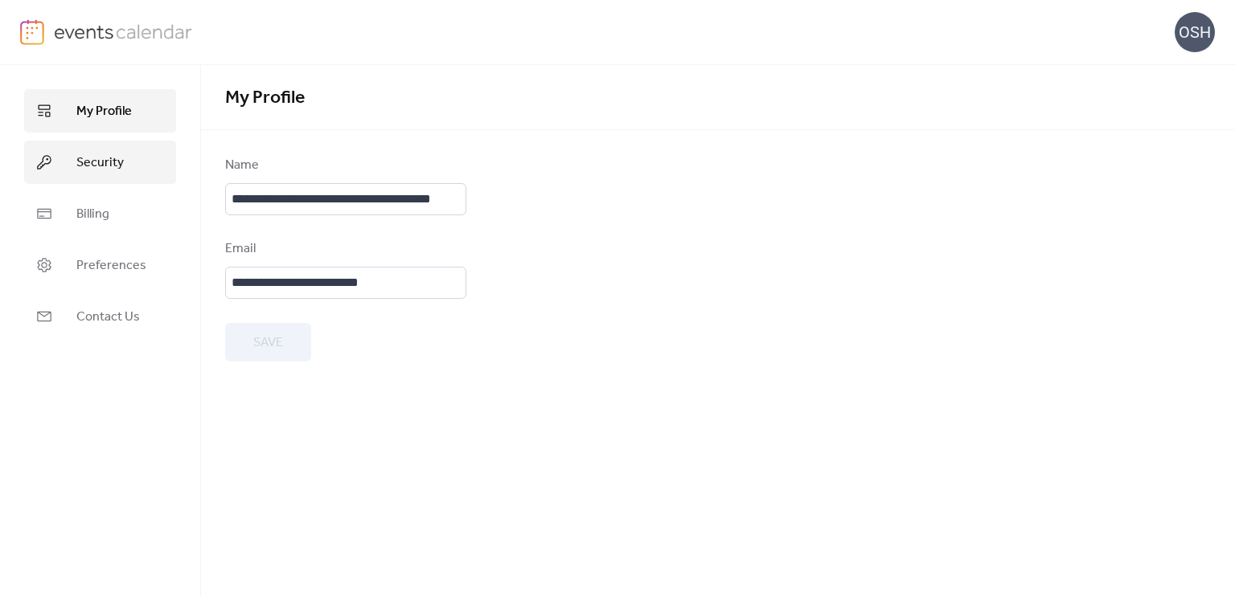
click at [80, 155] on span "Security" at bounding box center [99, 163] width 47 height 19
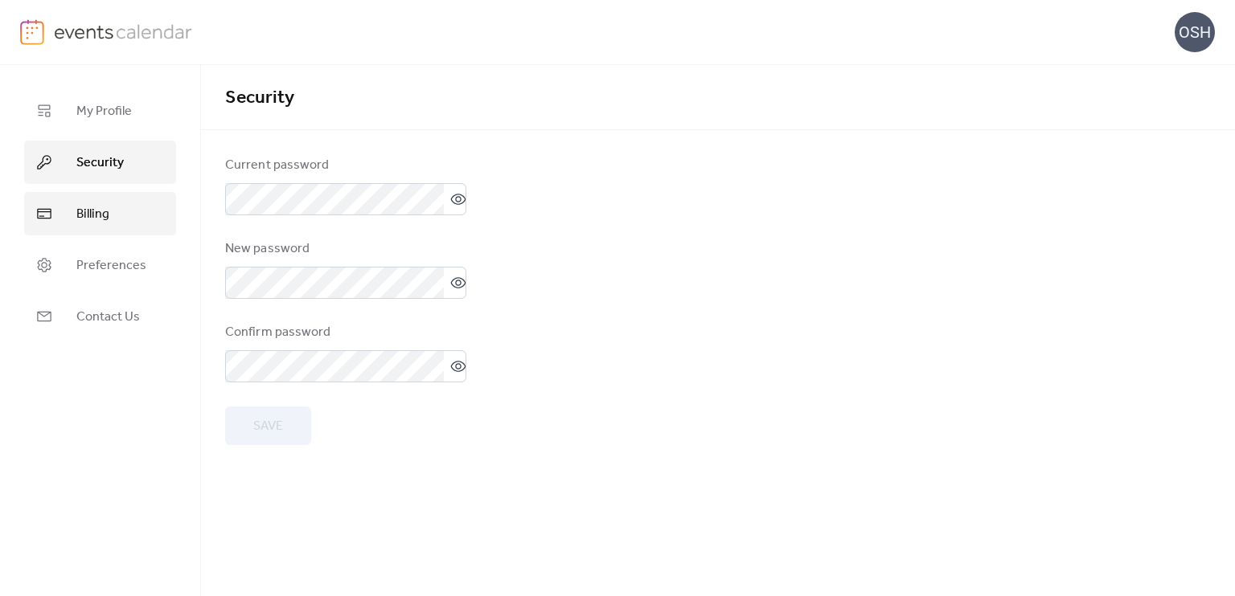
click at [84, 212] on span "Billing" at bounding box center [92, 214] width 33 height 19
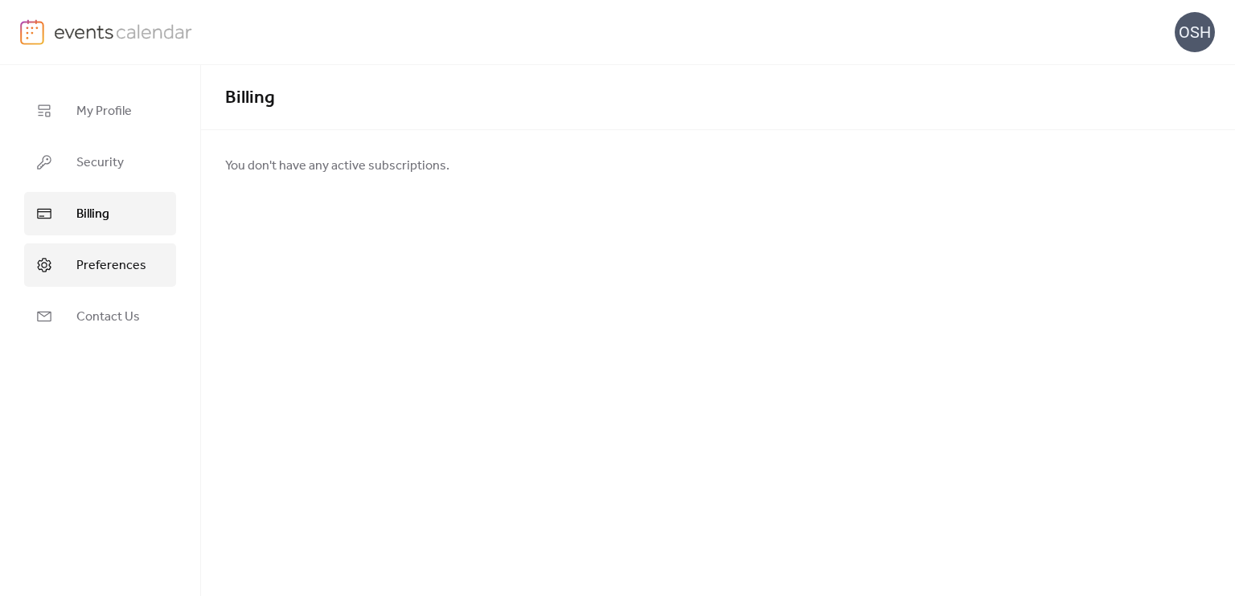
click at [84, 259] on span "Preferences" at bounding box center [111, 265] width 70 height 19
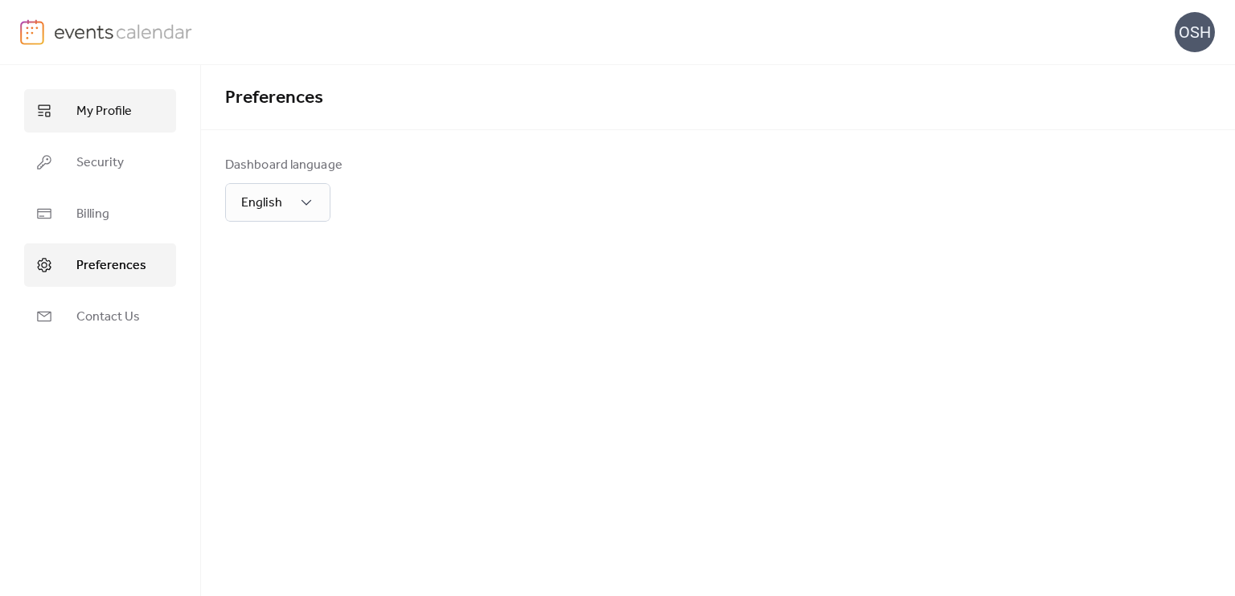
click at [104, 120] on span "My Profile" at bounding box center [103, 111] width 55 height 19
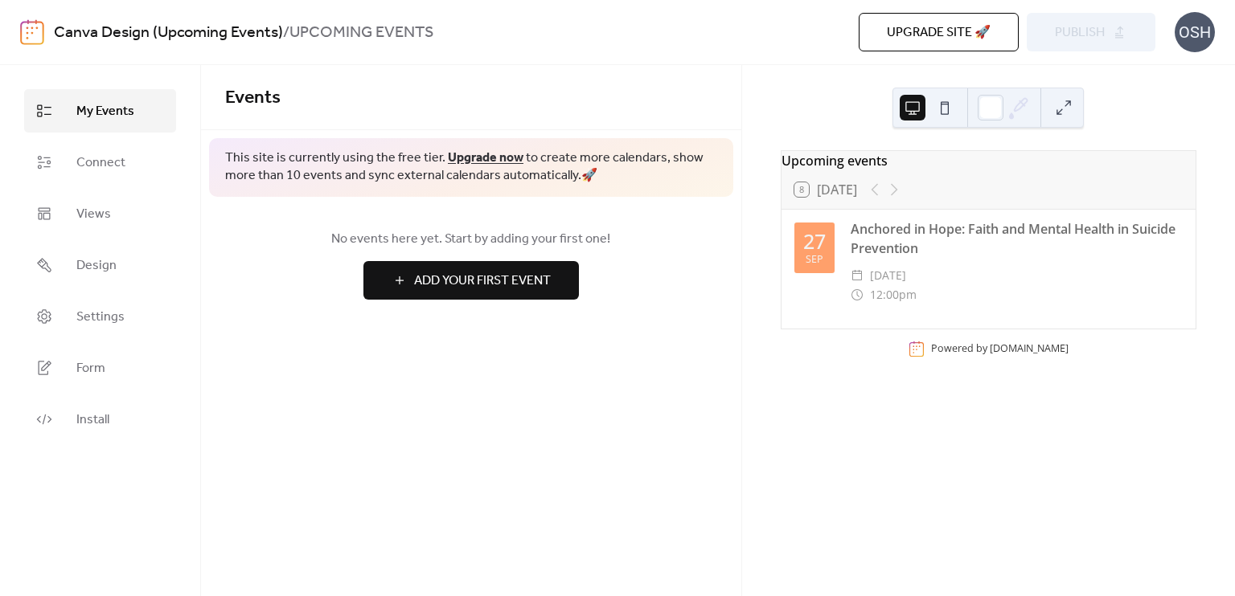
click at [960, 208] on div "8 Today" at bounding box center [988, 189] width 414 height 39
click at [1006, 313] on div "27 Sep Anchored in Hope: Faith and Mental Health in Suicide Prevention ​ Saturd…" at bounding box center [988, 269] width 414 height 119
click at [74, 110] on link "My Events" at bounding box center [100, 110] width 152 height 43
click at [858, 189] on div "8 Today" at bounding box center [988, 189] width 414 height 39
drag, startPoint x: 856, startPoint y: 271, endPoint x: 118, endPoint y: 201, distance: 741.2
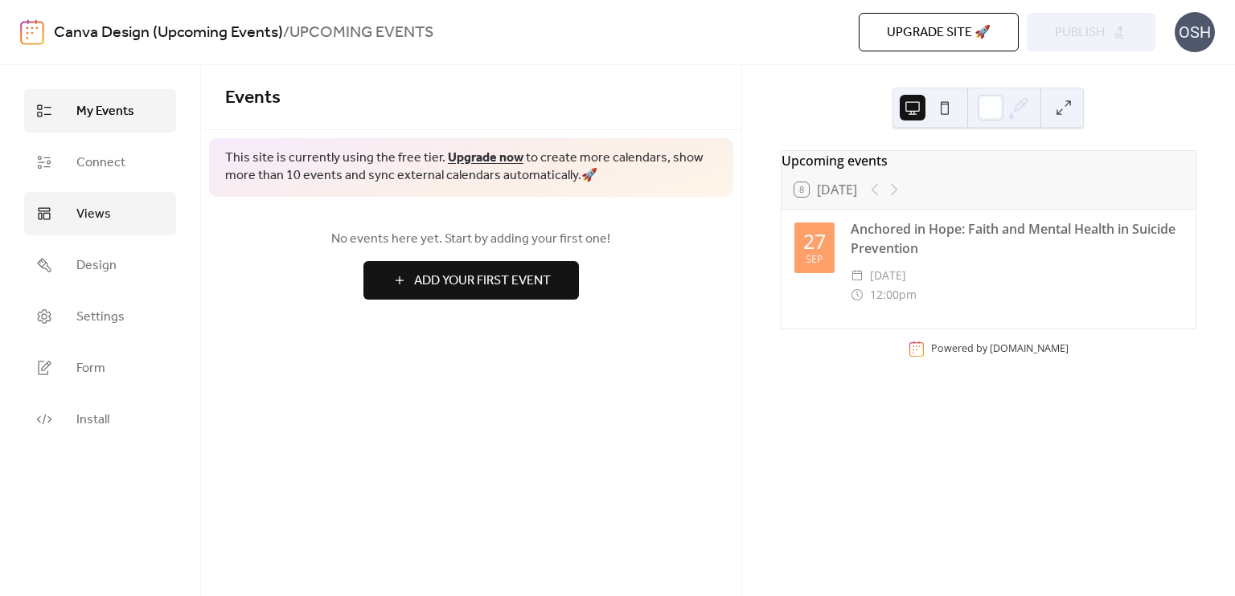
click at [853, 272] on div "Anchored in Hope: Faith and Mental Health in Suicide Prevention ​ Saturday, Sep…" at bounding box center [1016, 261] width 332 height 85
click at [94, 175] on link "Connect" at bounding box center [100, 162] width 152 height 43
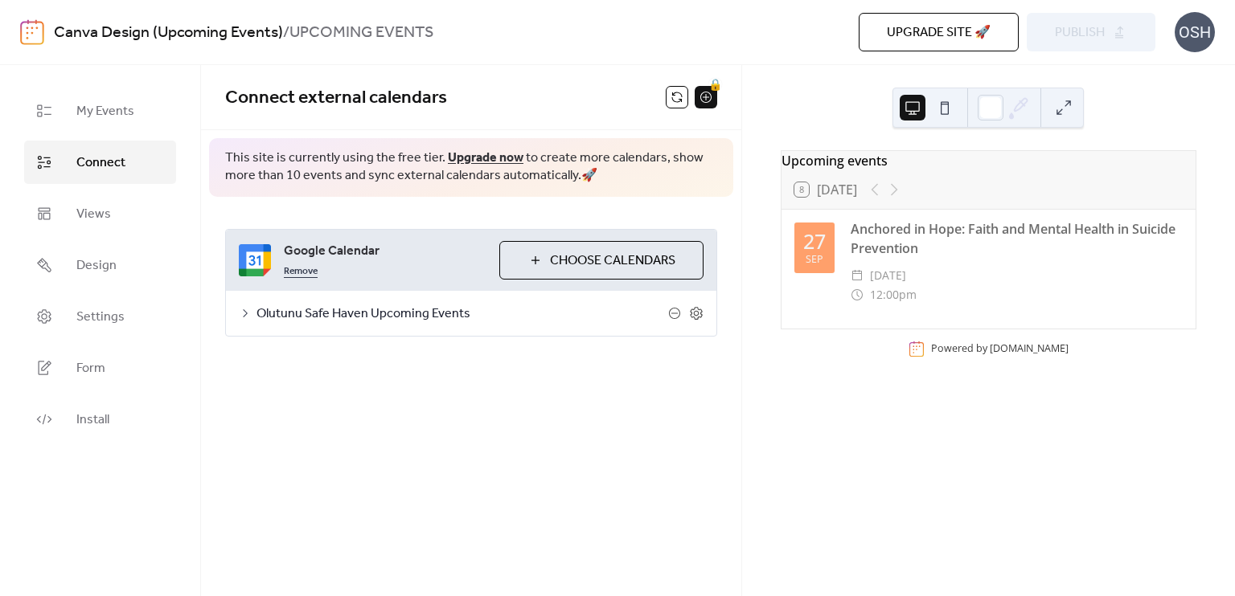
click at [299, 270] on link "Remove" at bounding box center [301, 269] width 34 height 19
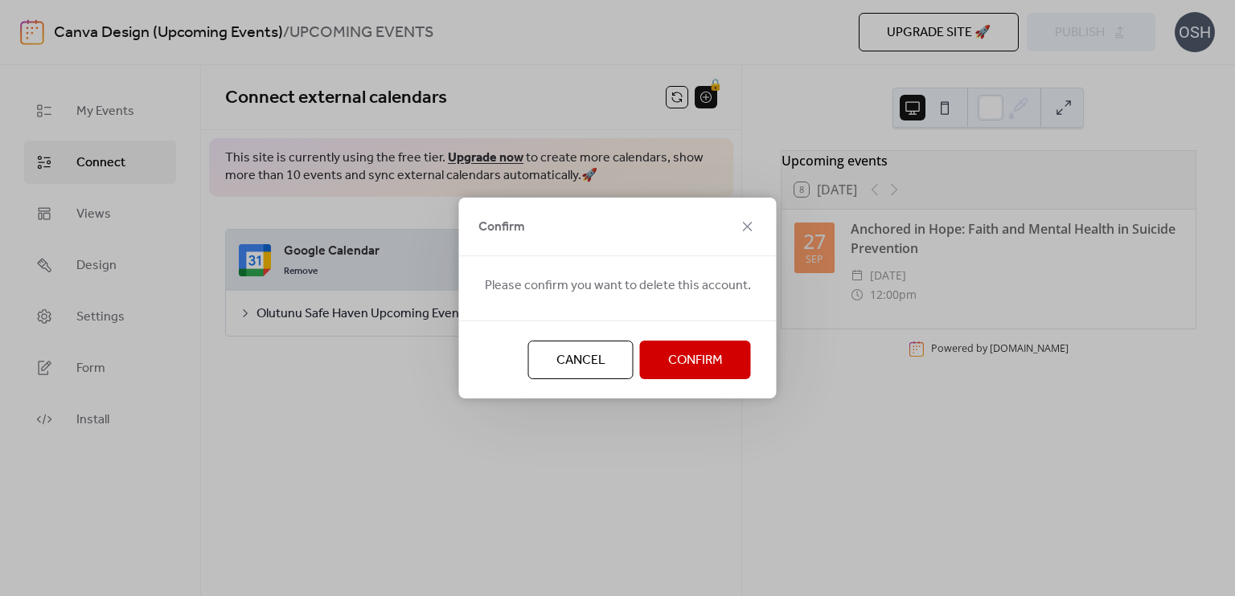
click at [682, 355] on span "Confirm" at bounding box center [695, 360] width 55 height 19
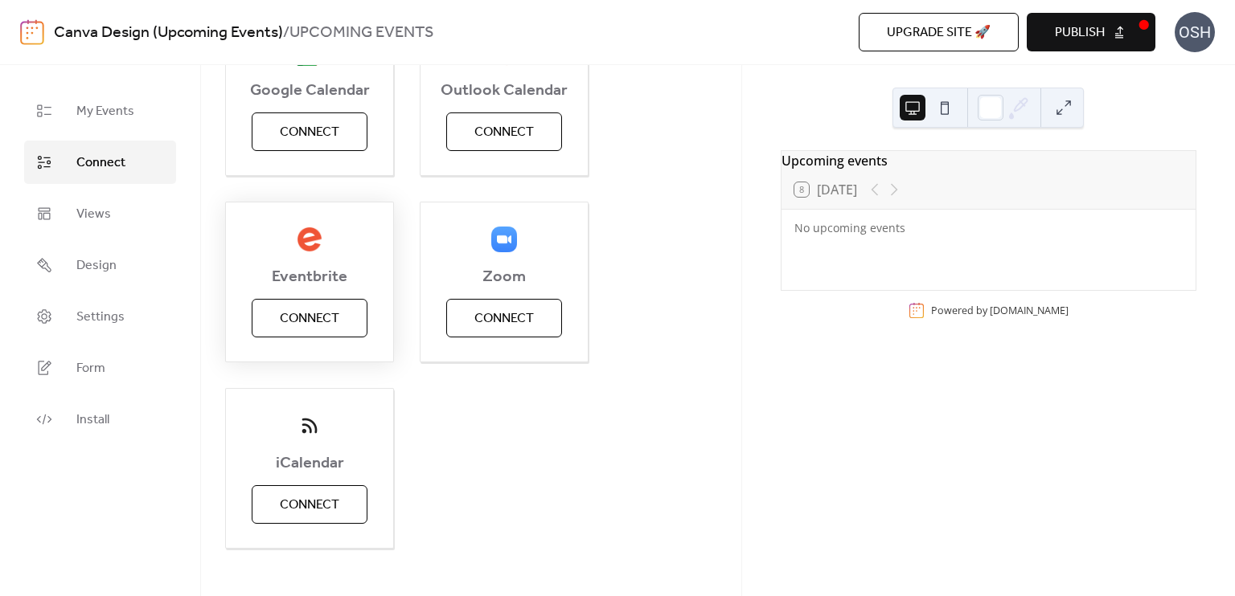
scroll to position [289, 0]
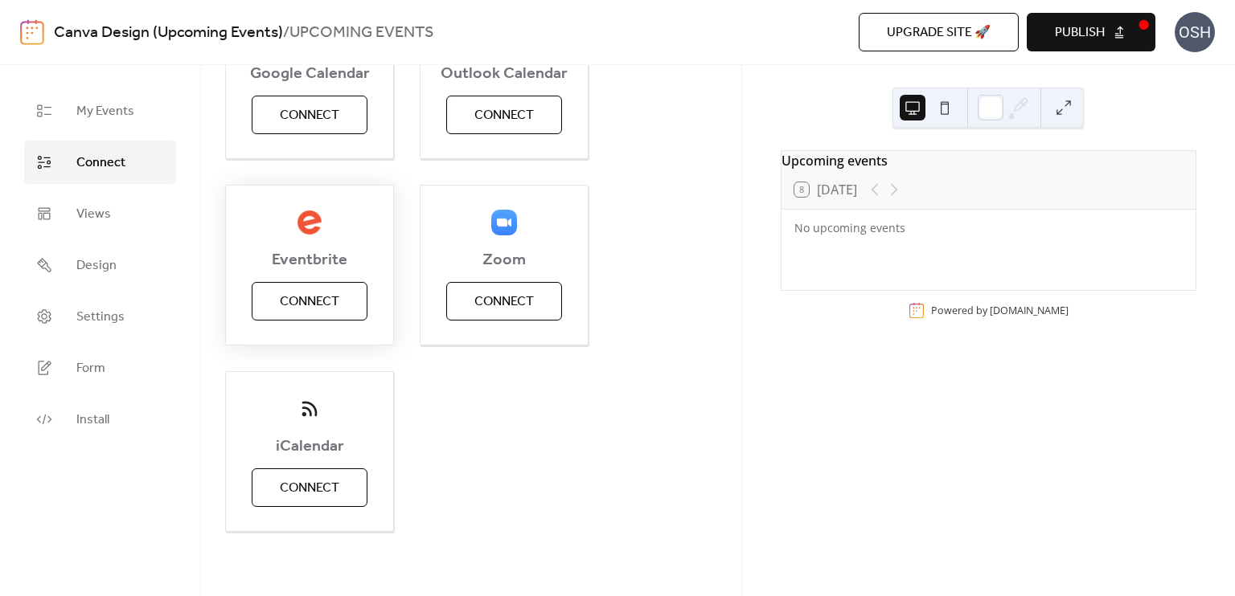
click at [309, 346] on div "Google Calendar Connect Outlook Calendar Connect Eventbrite Connect Zoom Connec…" at bounding box center [471, 265] width 492 height 534
click at [301, 305] on span "Connect" at bounding box center [309, 302] width 59 height 19
click at [301, 305] on div "Eventbrite Connect" at bounding box center [309, 265] width 169 height 161
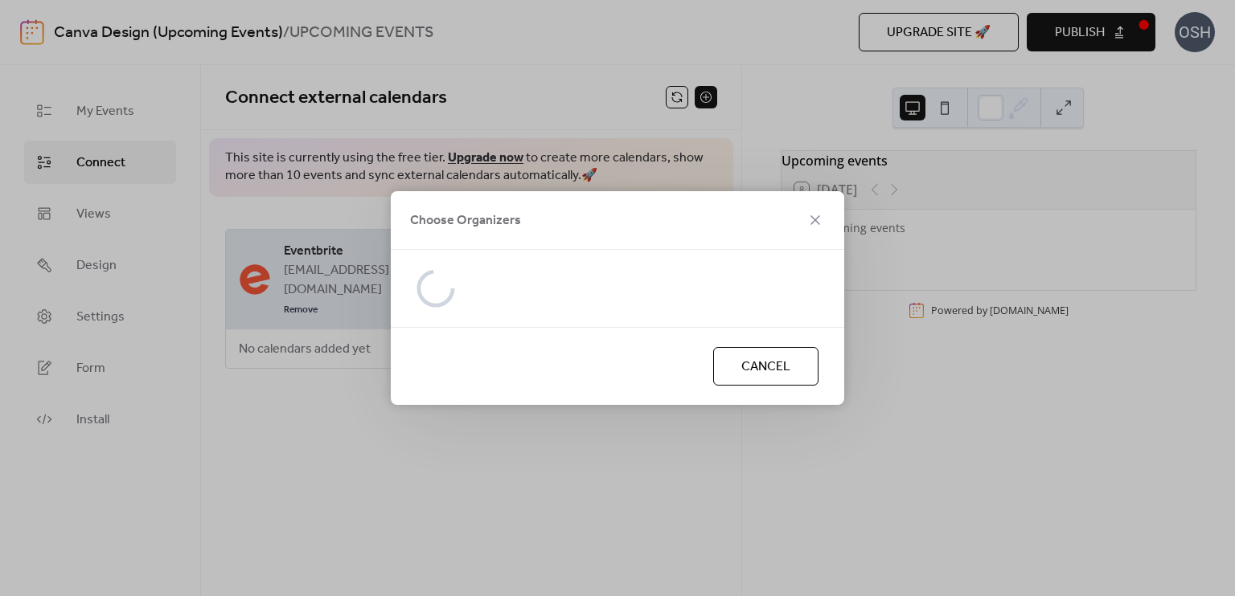
scroll to position [0, 0]
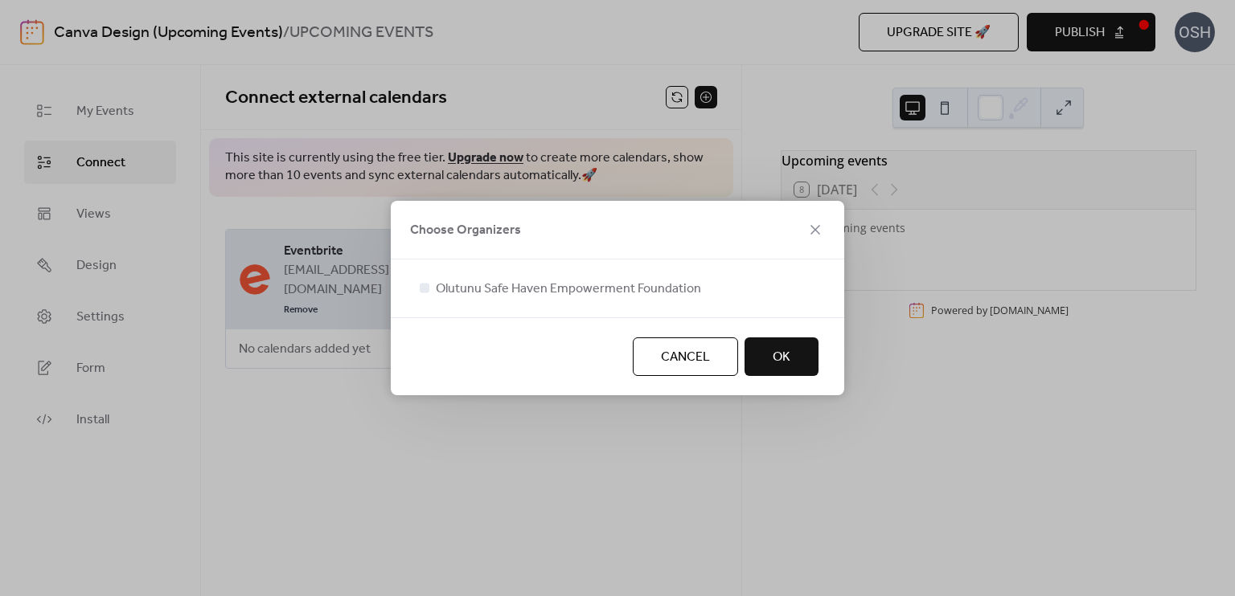
click at [788, 358] on span "OK" at bounding box center [781, 357] width 18 height 19
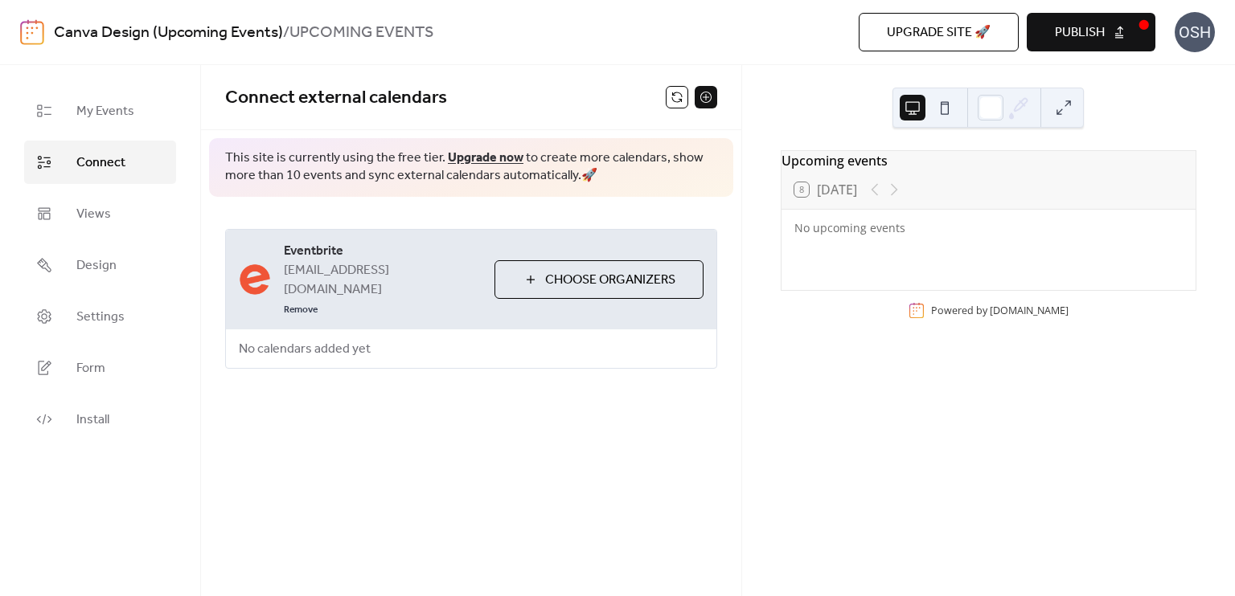
click at [540, 274] on button "Choose Organizers" at bounding box center [598, 279] width 209 height 39
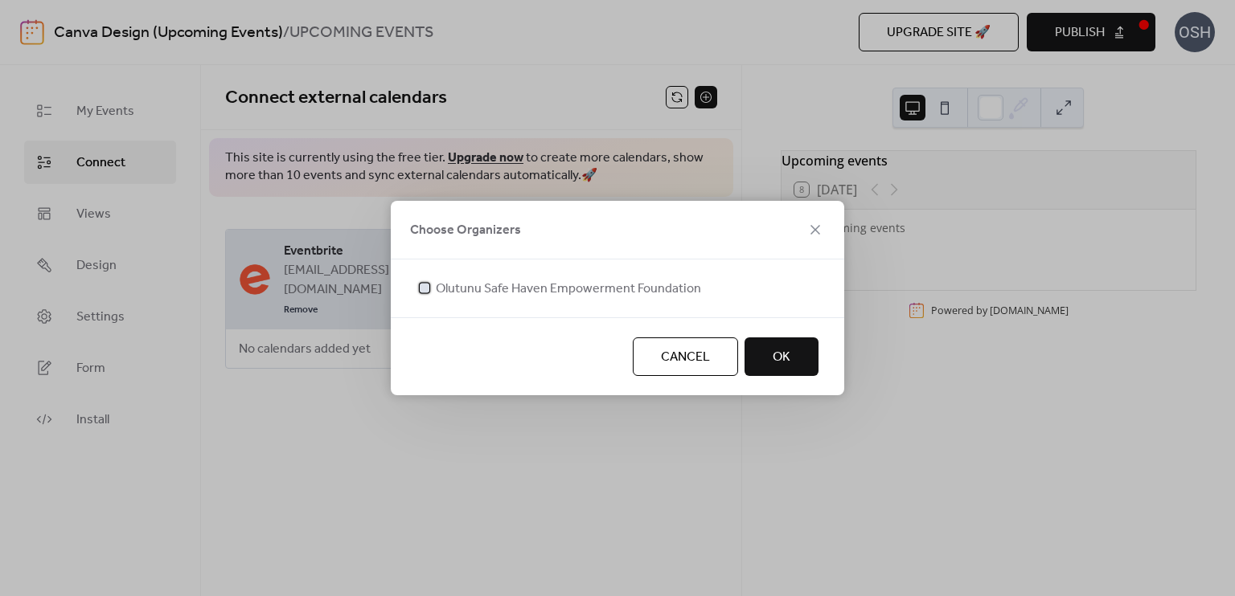
click at [499, 287] on span "Olutunu Safe Haven Empowerment Foundation" at bounding box center [568, 289] width 265 height 19
click at [797, 370] on button "OK" at bounding box center [781, 357] width 74 height 39
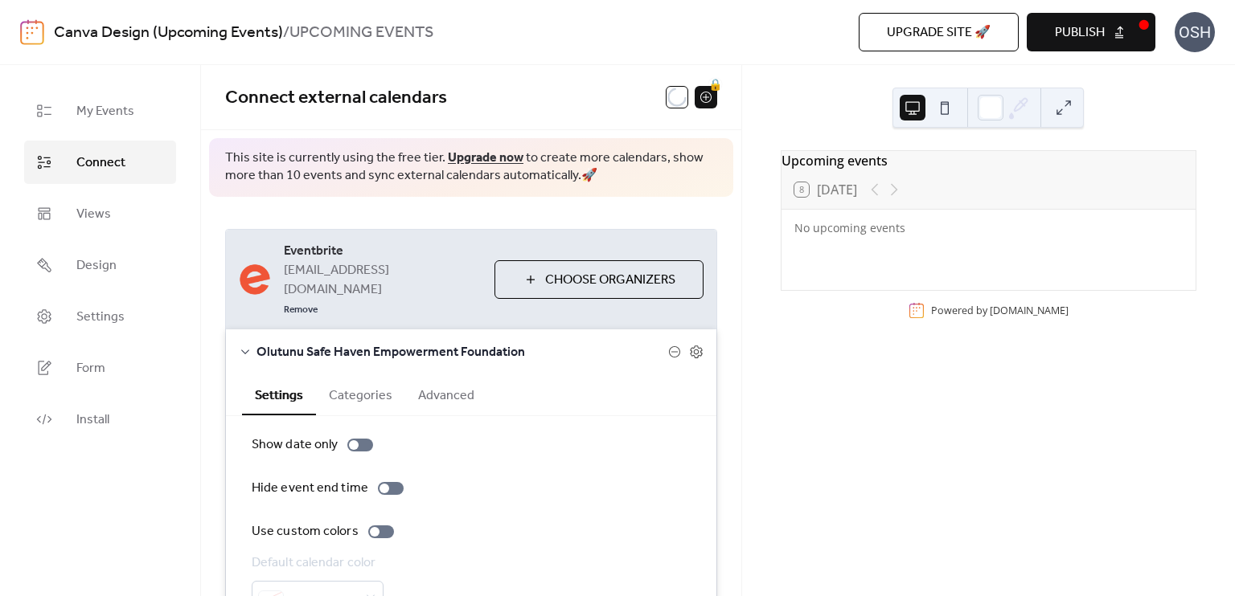
scroll to position [80, 0]
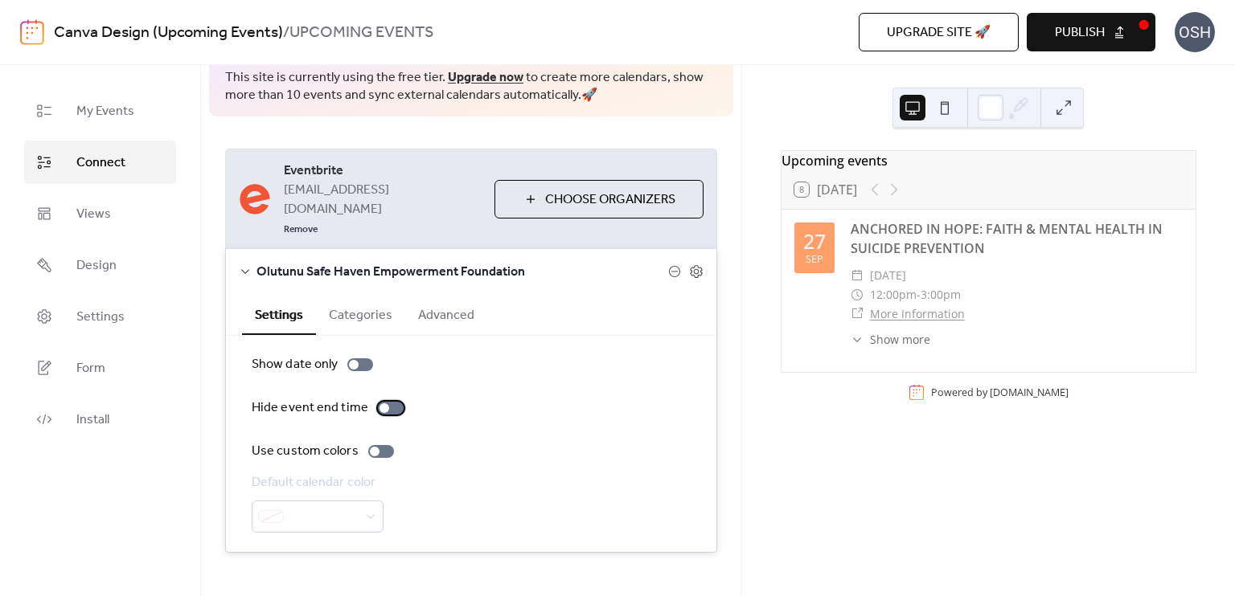
click at [379, 404] on div at bounding box center [384, 409] width 10 height 10
click at [1100, 28] on span "Publish" at bounding box center [1080, 32] width 50 height 19
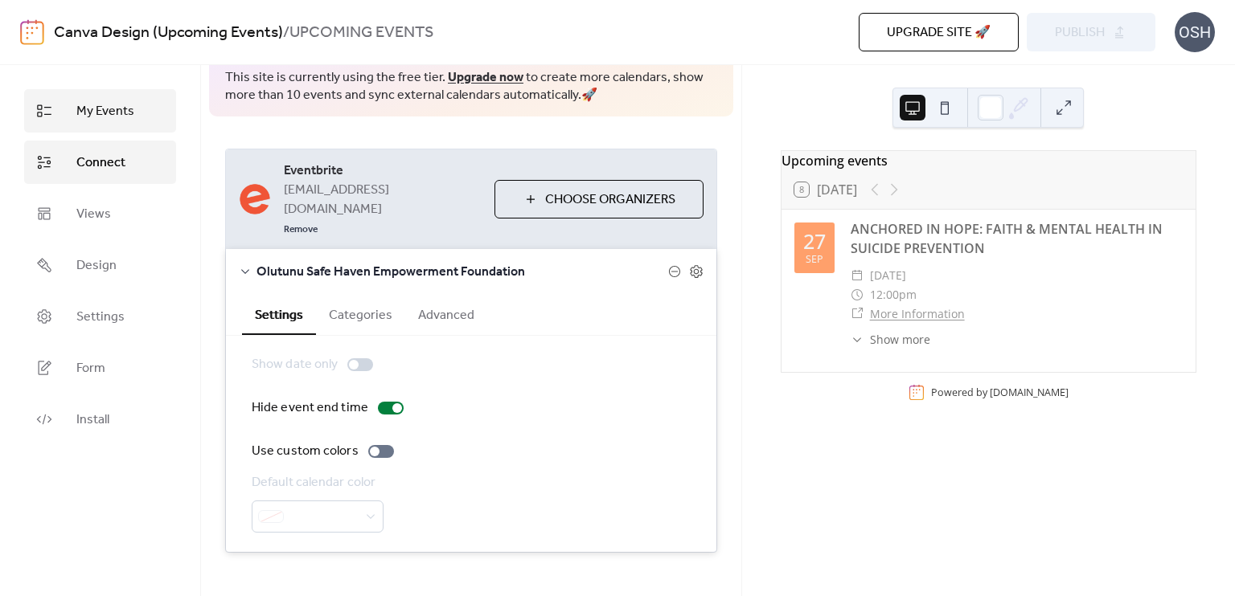
click at [121, 94] on link "My Events" at bounding box center [100, 110] width 152 height 43
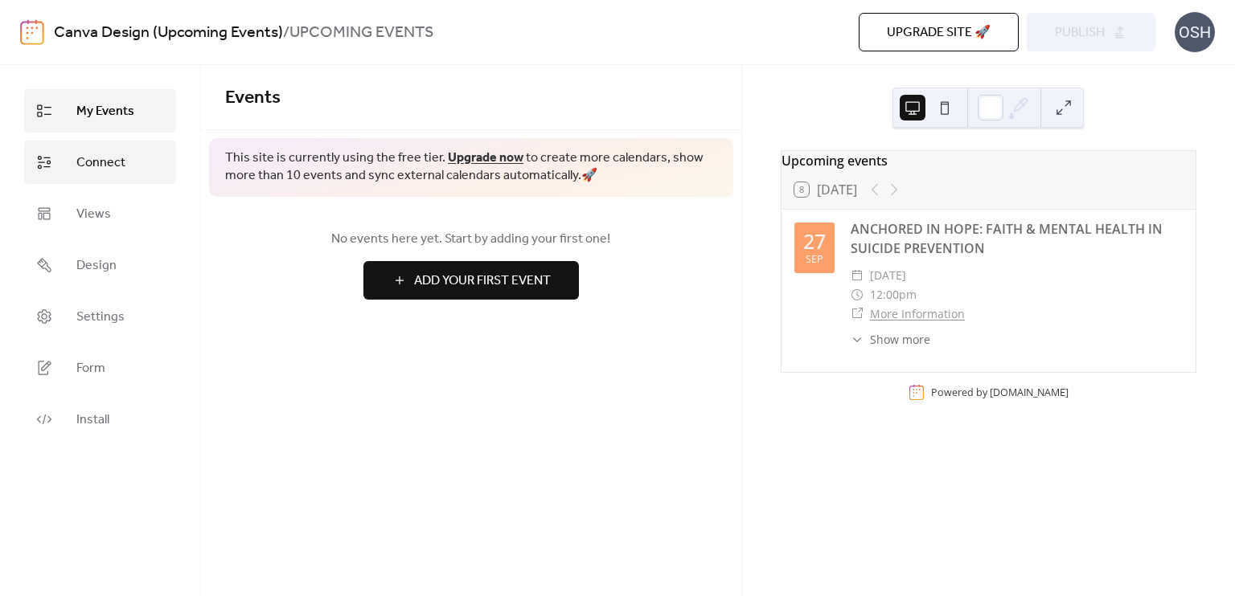
click at [145, 168] on link "Connect" at bounding box center [100, 162] width 152 height 43
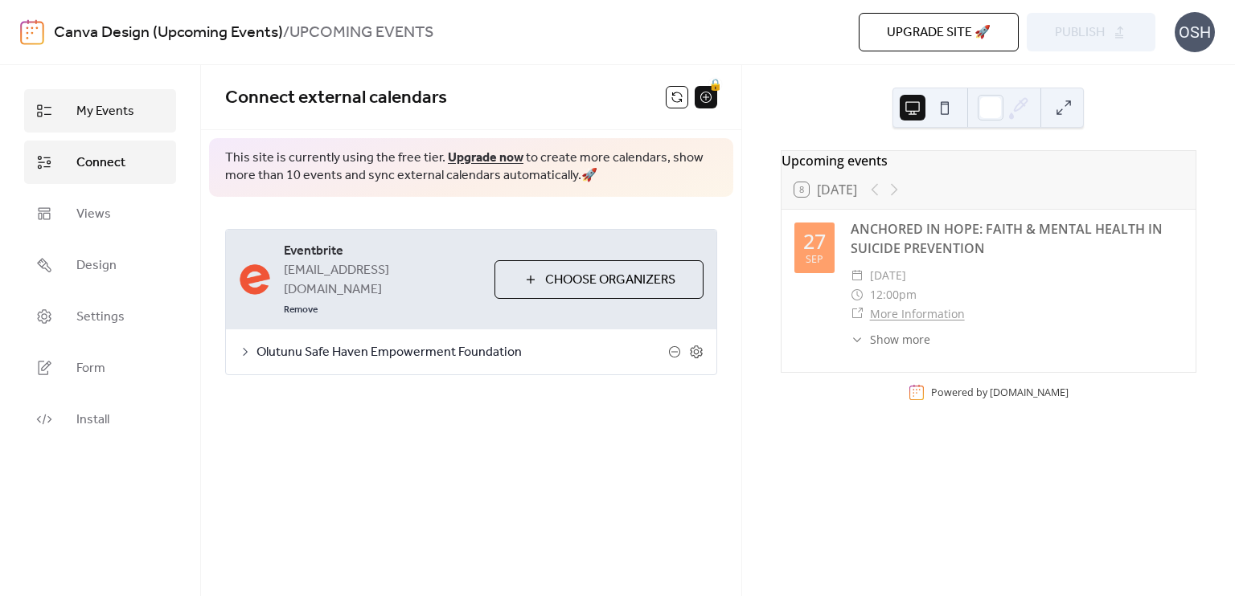
click at [161, 120] on link "My Events" at bounding box center [100, 110] width 152 height 43
